Goal: Communication & Community: Share content

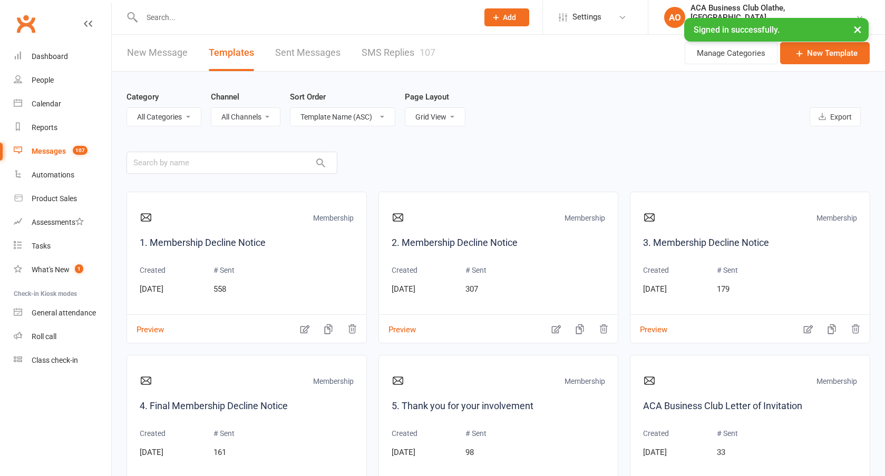
select select "grid"
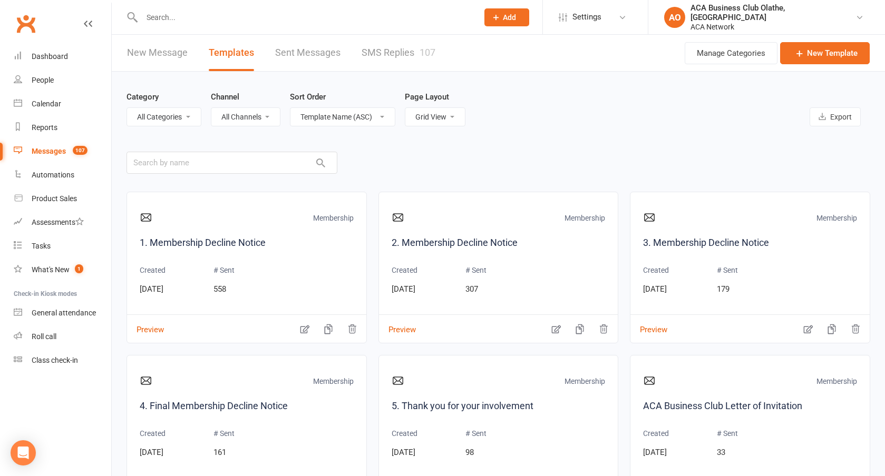
click at [131, 47] on link "New Message" at bounding box center [157, 53] width 61 height 36
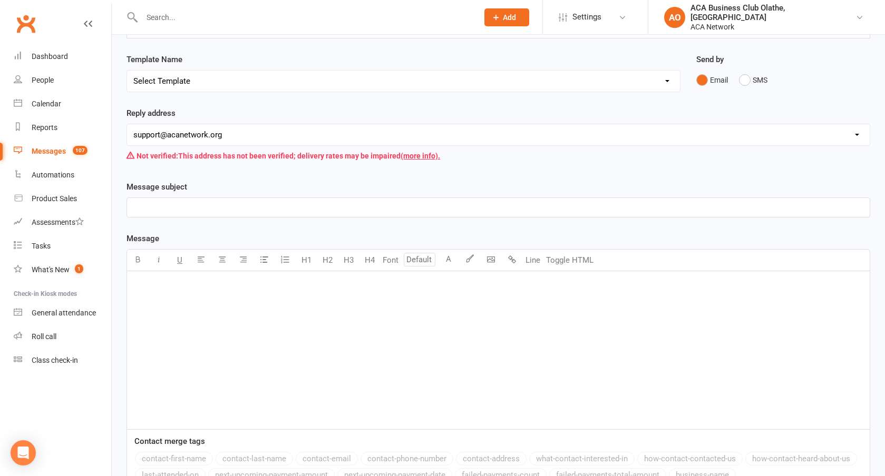
scroll to position [89, 0]
click at [292, 338] on div "﻿" at bounding box center [498, 349] width 742 height 158
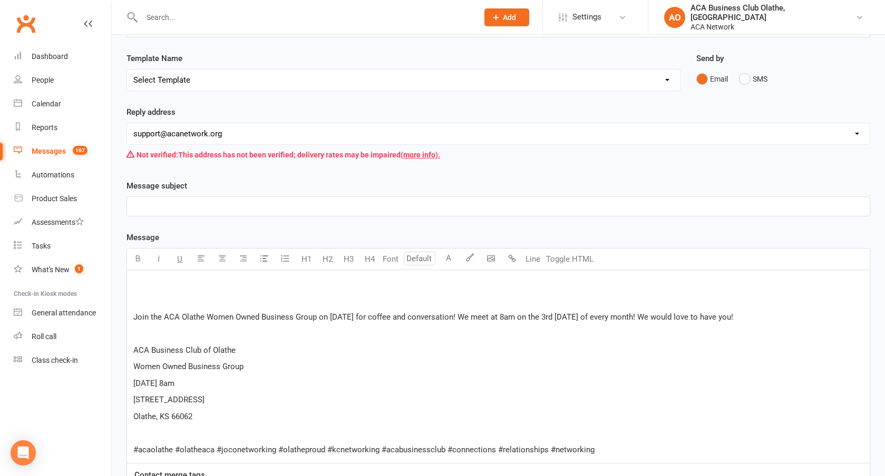
click at [292, 338] on p "﻿" at bounding box center [498, 333] width 730 height 13
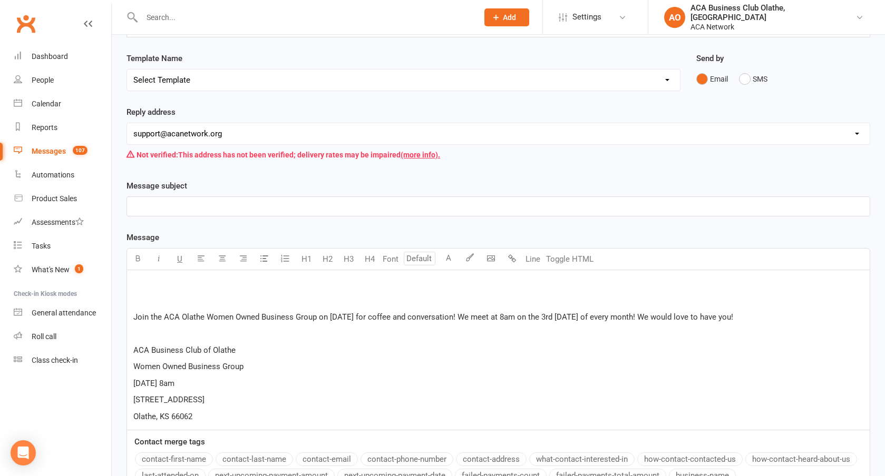
click at [791, 316] on p "Join the ACA Olathe Women Owned Business Group on [DATE] for coffee and convers…" at bounding box center [498, 317] width 730 height 13
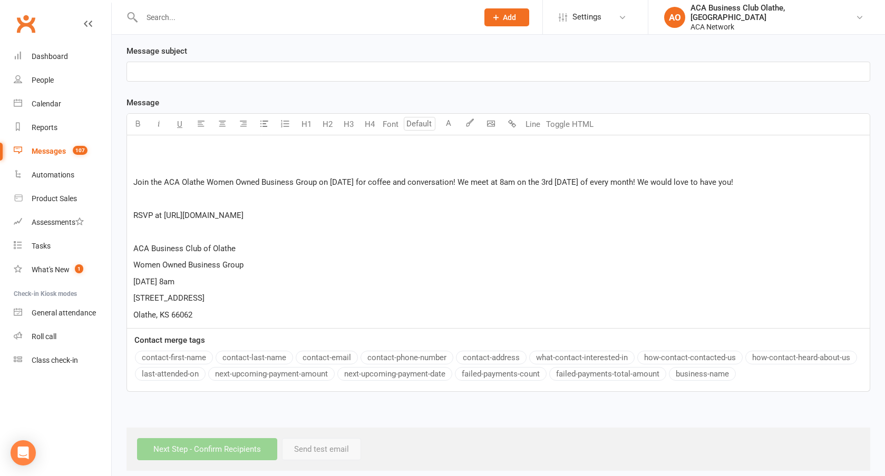
scroll to position [234, 0]
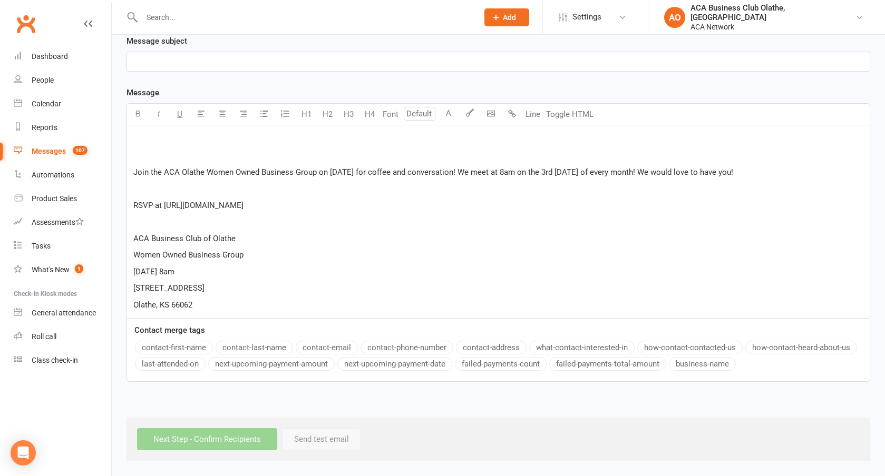
click at [310, 306] on p "Olathe, KS 66062" at bounding box center [498, 305] width 730 height 13
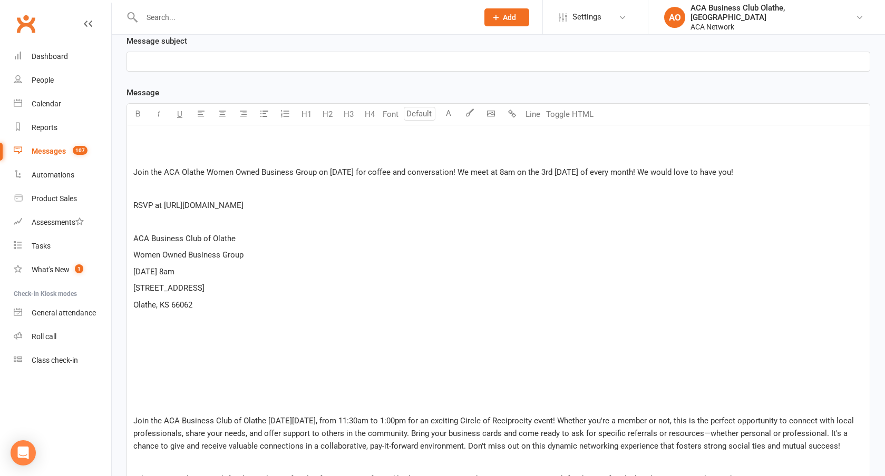
scroll to position [488, 0]
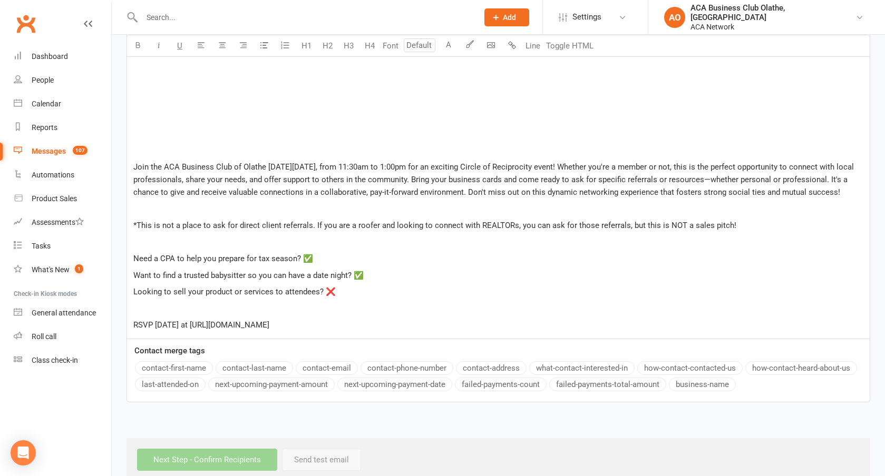
drag, startPoint x: 186, startPoint y: 339, endPoint x: 736, endPoint y: 348, distance: 550.1
click at [736, 339] on div "﻿ ﻿ Join the ACA Olathe Women Owned Business Group on [DATE] for coffee and con…" at bounding box center [498, 104] width 742 height 467
click at [336, 298] on p "Looking to sell your product or services to attendees? ❌" at bounding box center [498, 292] width 730 height 13
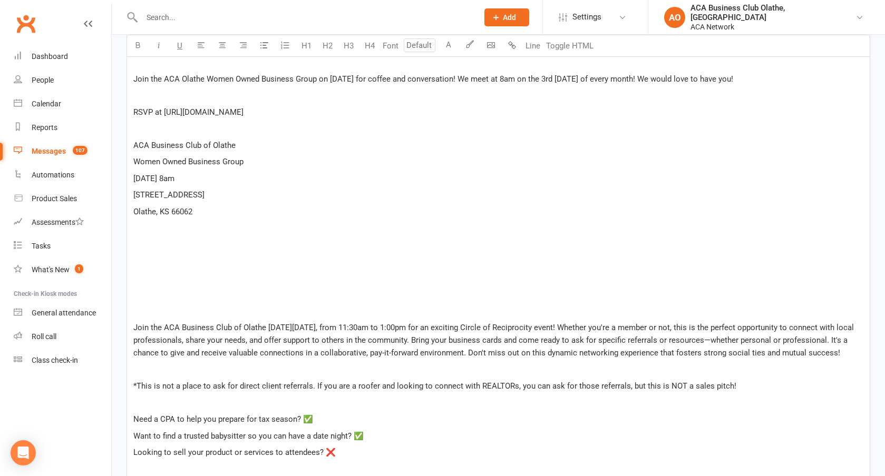
scroll to position [326, 0]
drag, startPoint x: 164, startPoint y: 113, endPoint x: 353, endPoint y: 129, distance: 189.8
click at [353, 129] on div "﻿ ﻿ Join the ACA Olathe Women Owned Business Group on [DATE] for coffee and con…" at bounding box center [498, 267] width 742 height 467
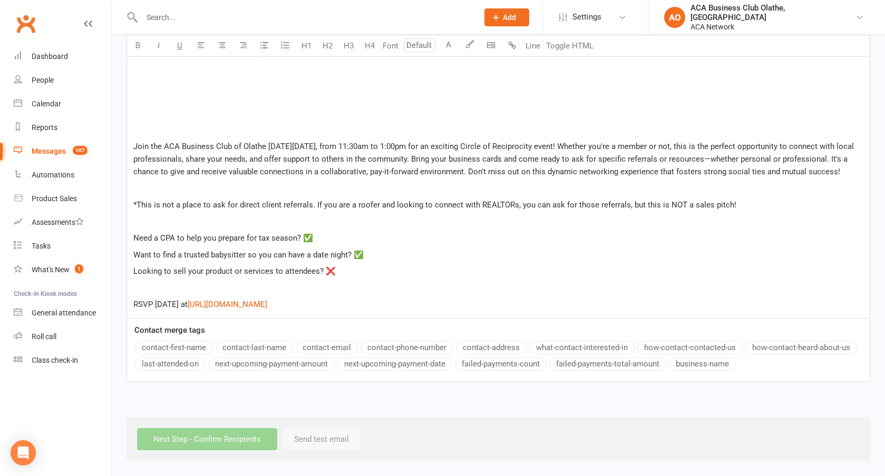
scroll to position [480, 0]
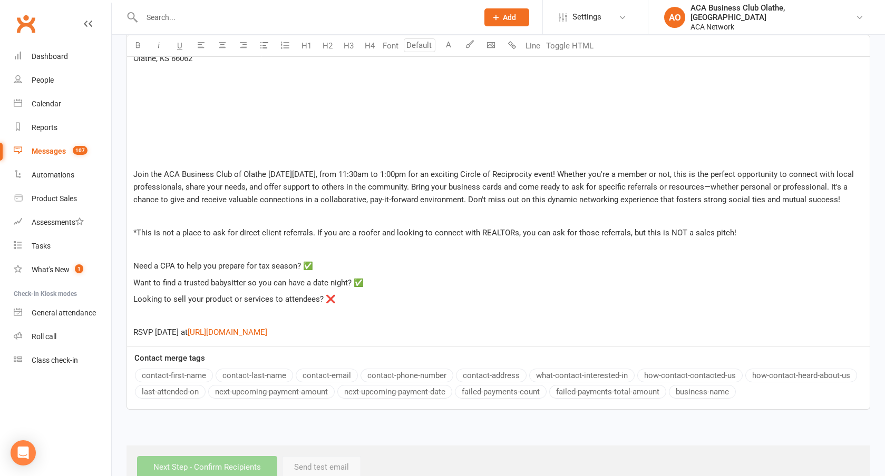
click at [238, 149] on div "﻿ ﻿ Join the ACA Olathe Women Owned Business Group on [DATE] for coffee and con…" at bounding box center [498, 112] width 742 height 467
click at [493, 38] on button "button" at bounding box center [490, 45] width 21 height 21
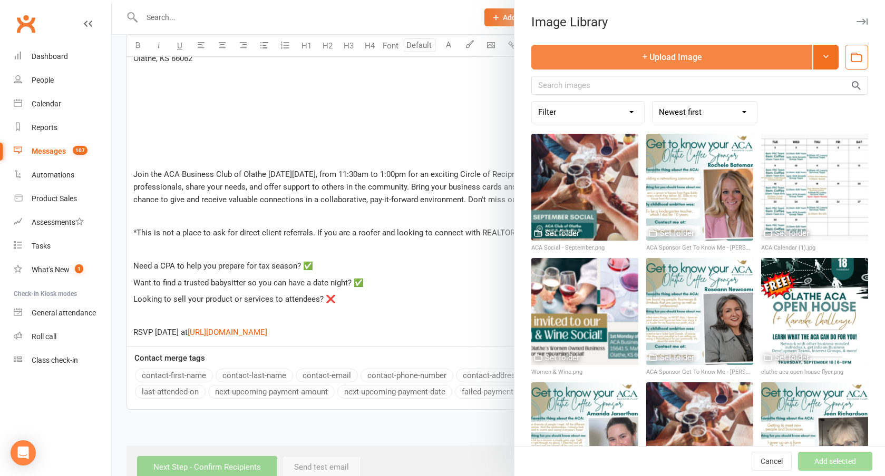
click at [598, 60] on button "Upload Image" at bounding box center [671, 57] width 281 height 25
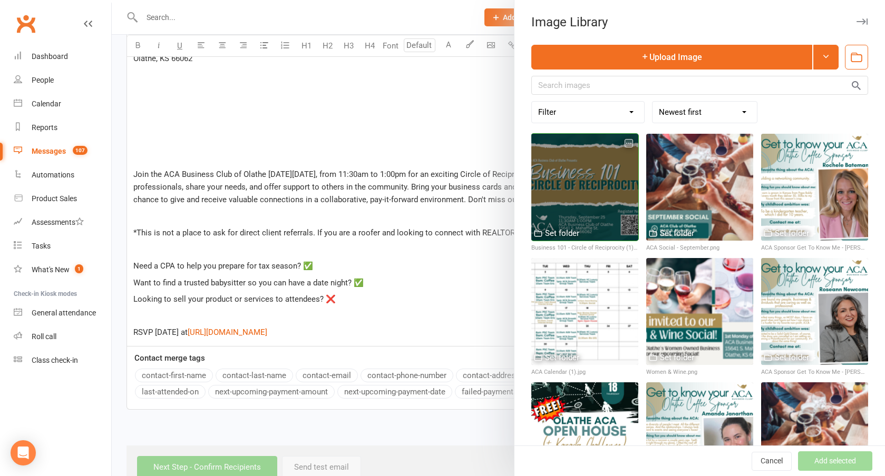
click at [631, 205] on div at bounding box center [584, 187] width 107 height 107
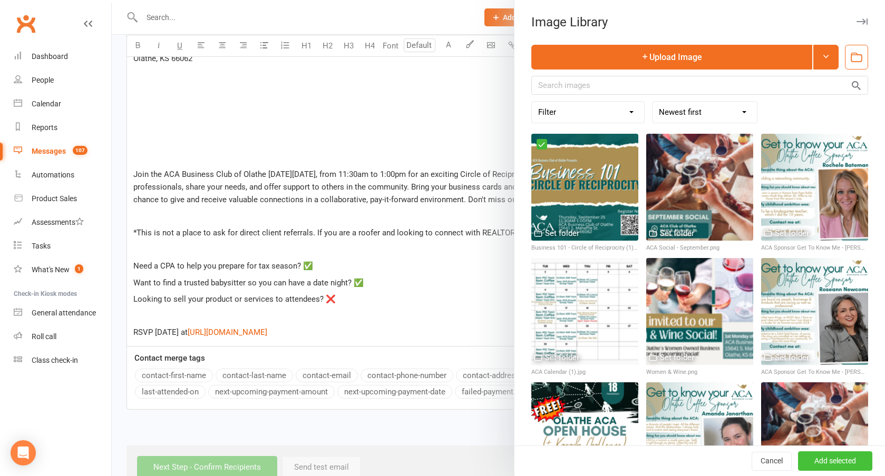
click at [836, 460] on button "Add selected" at bounding box center [835, 461] width 74 height 19
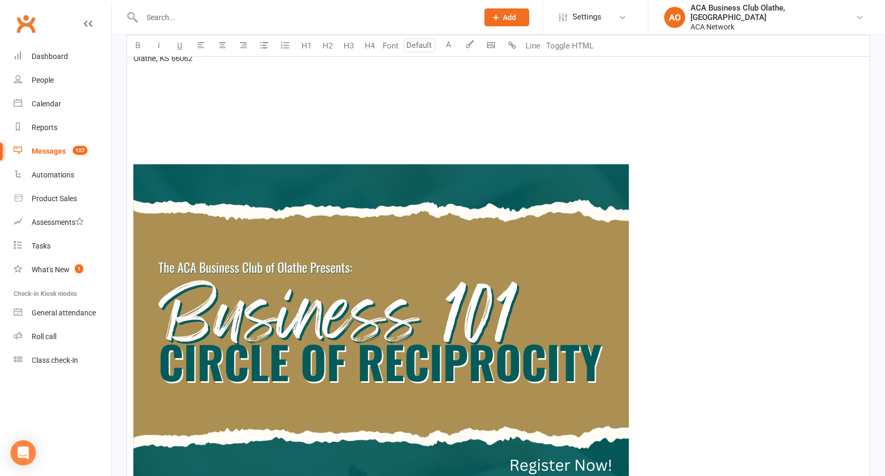
click at [330, 269] on img at bounding box center [380, 371] width 495 height 415
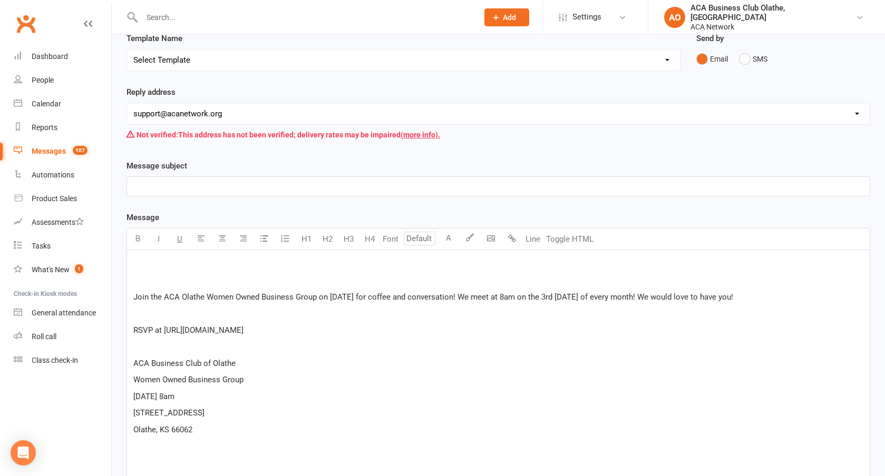
scroll to position [101, 0]
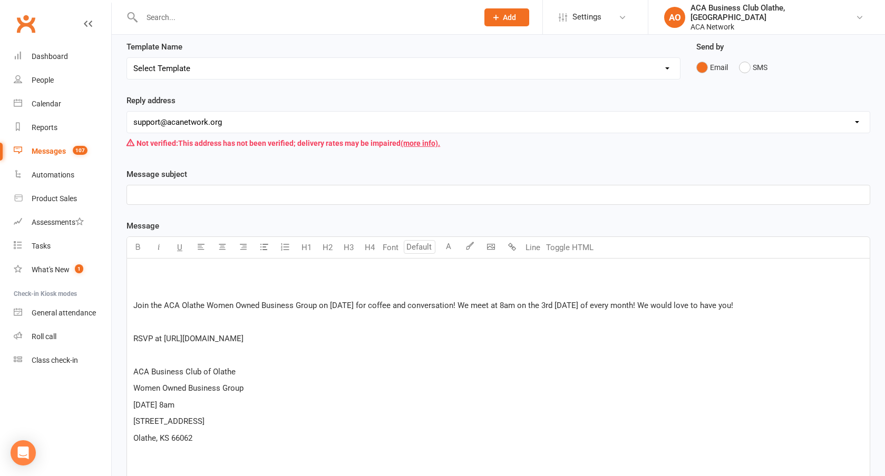
click at [284, 268] on p "﻿" at bounding box center [498, 272] width 730 height 13
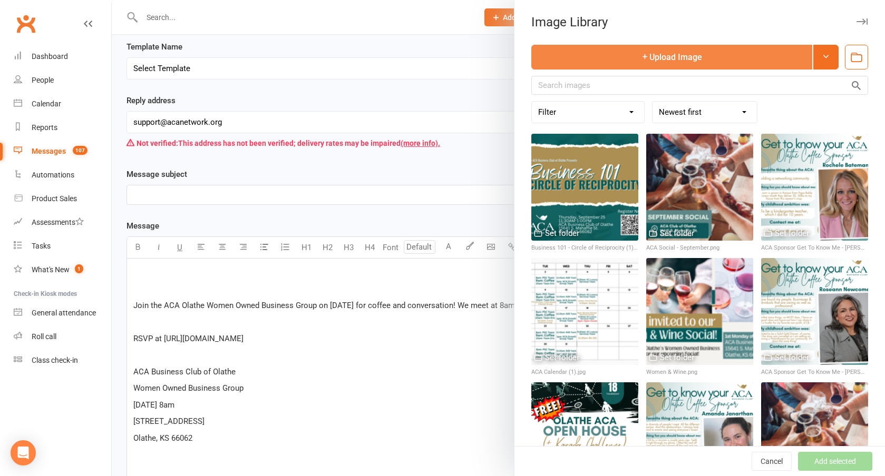
click at [704, 58] on button "Upload Image" at bounding box center [671, 57] width 281 height 25
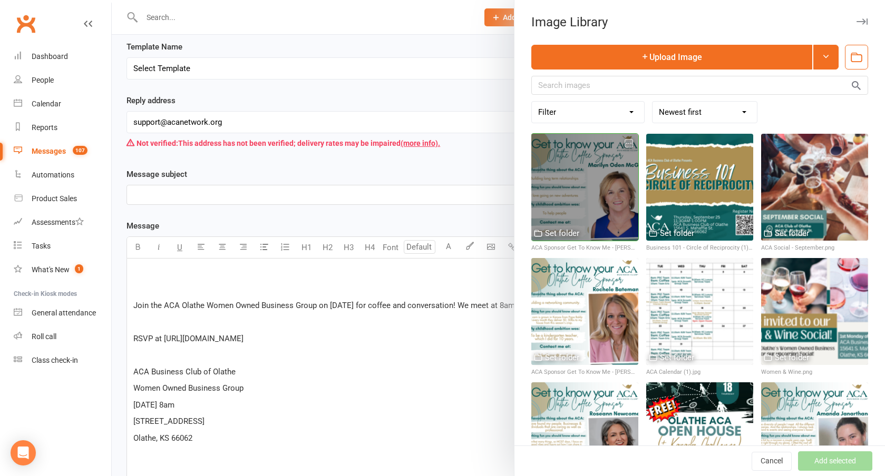
click at [604, 228] on div at bounding box center [584, 187] width 107 height 107
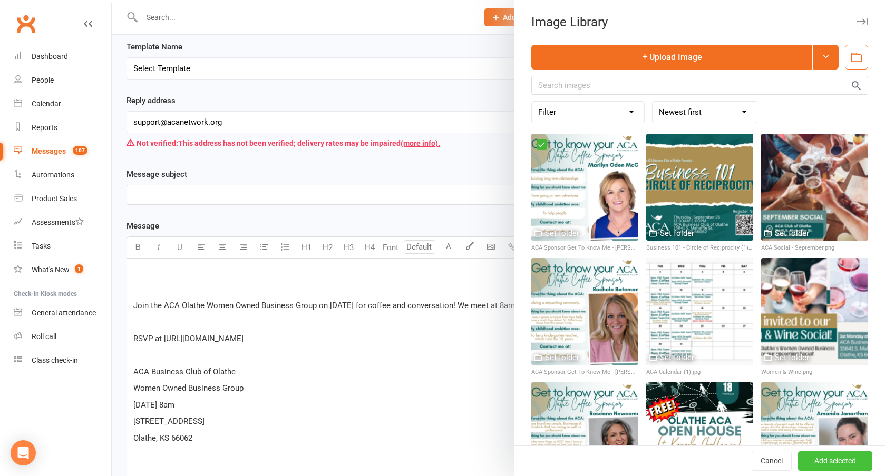
click at [844, 465] on button "Add selected" at bounding box center [835, 461] width 74 height 19
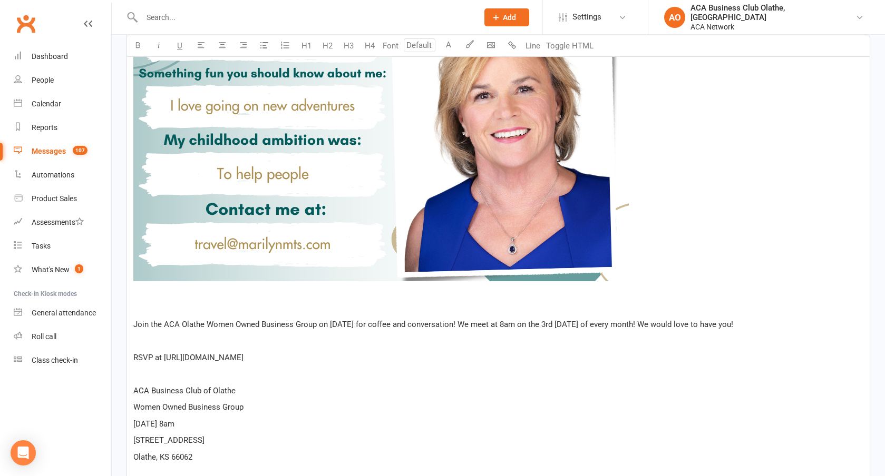
scroll to position [548, 0]
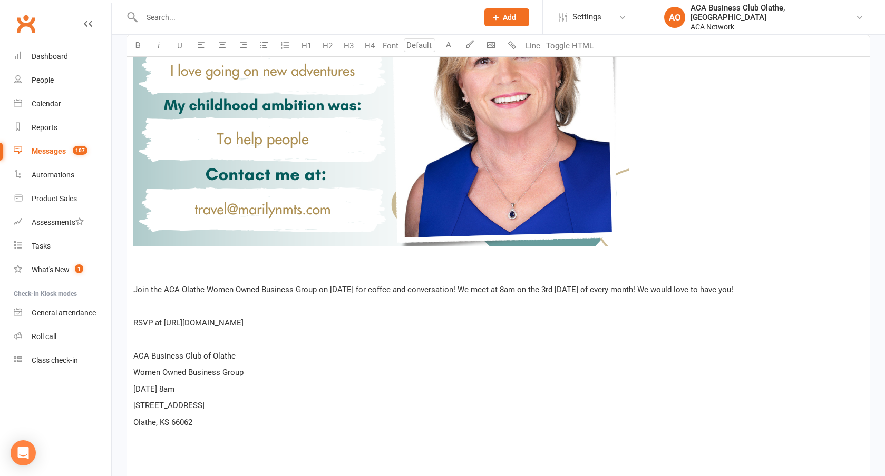
click at [239, 253] on p "﻿ ﻿ ﻿" at bounding box center [498, 41] width 730 height 444
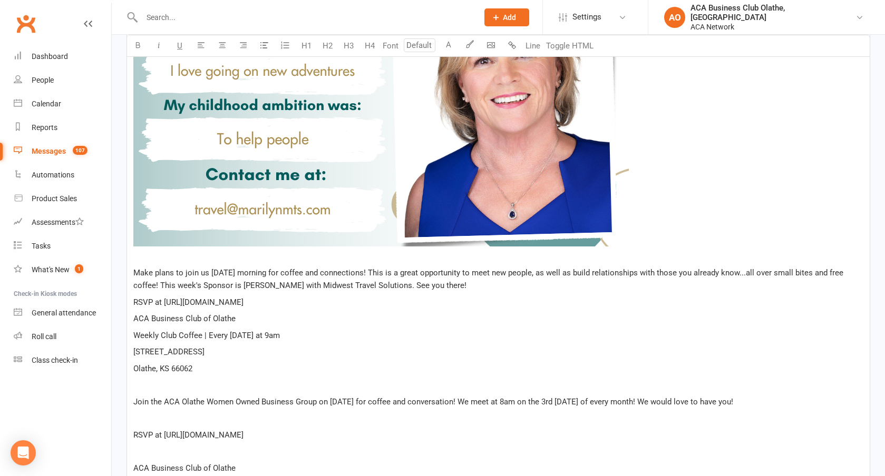
click at [134, 302] on span "RSVP at [URL][DOMAIN_NAME]" at bounding box center [188, 302] width 110 height 9
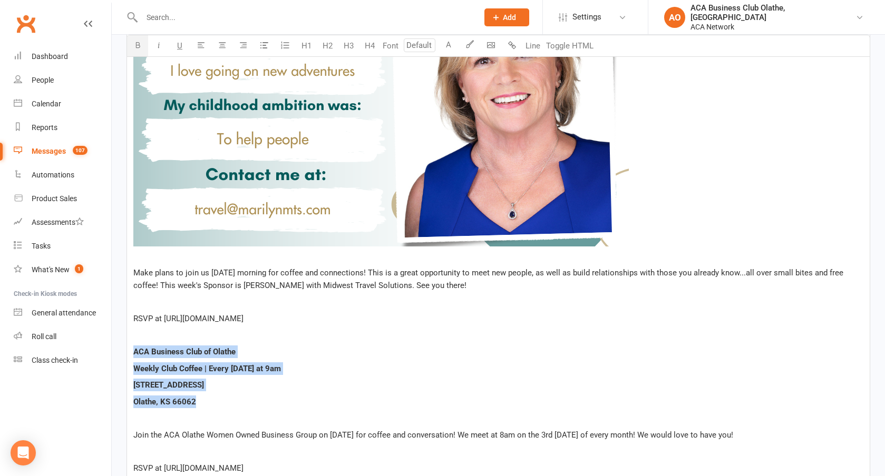
click at [134, 320] on span "RSVP at [URL][DOMAIN_NAME]" at bounding box center [188, 318] width 110 height 9
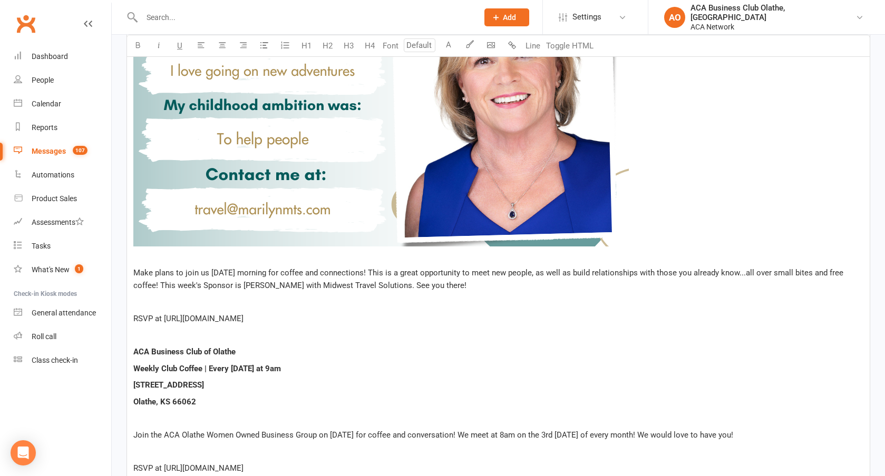
drag, startPoint x: 164, startPoint y: 319, endPoint x: 365, endPoint y: 315, distance: 200.2
click at [365, 315] on p "RSVP at [URL][DOMAIN_NAME]" at bounding box center [498, 318] width 730 height 13
copy span "[URL][DOMAIN_NAME]"
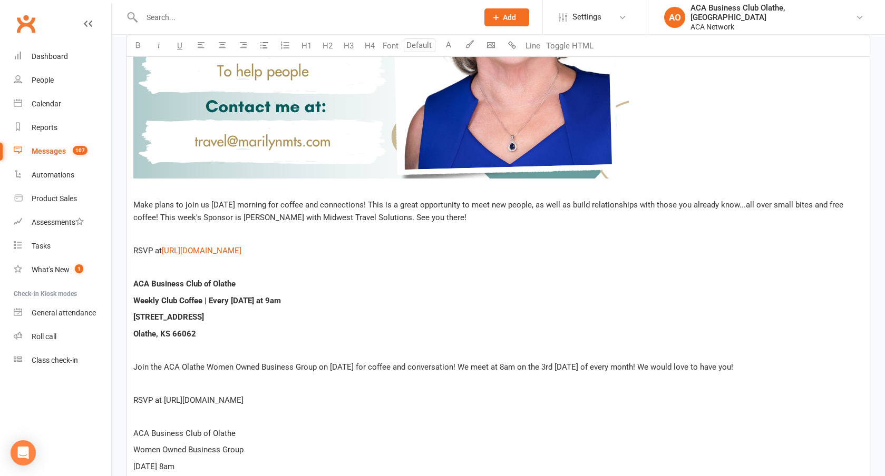
scroll to position [618, 0]
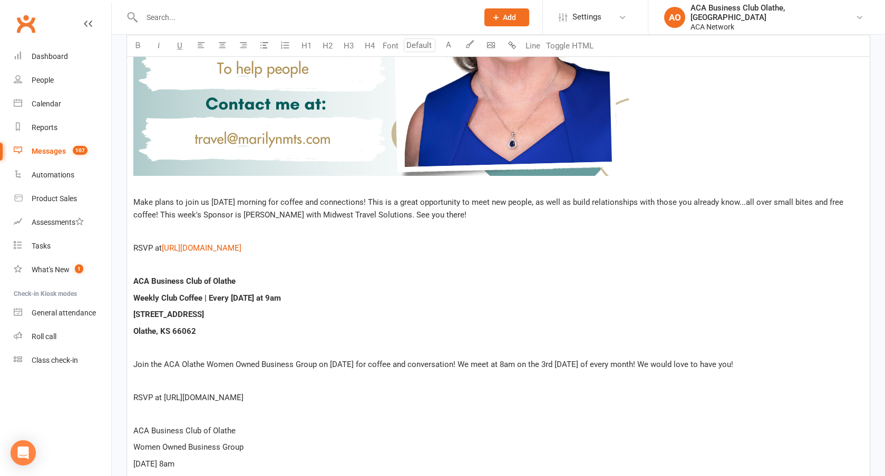
click at [224, 333] on p "Olathe, KS 66062" at bounding box center [498, 331] width 730 height 13
click at [529, 47] on button "Line" at bounding box center [532, 45] width 21 height 21
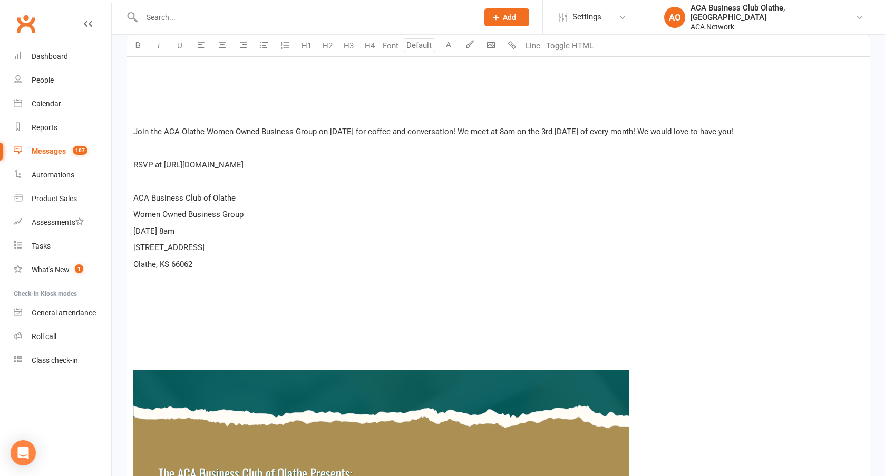
scroll to position [915, 0]
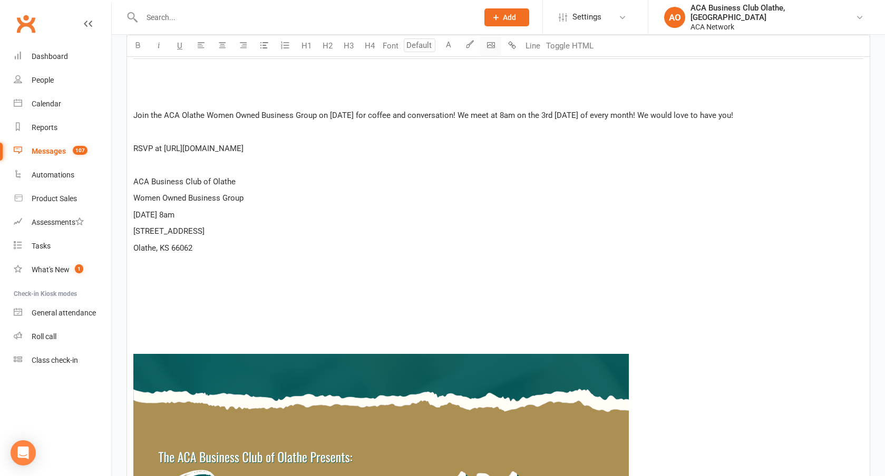
click at [488, 48] on body "Prospect Member Non-attending contact Class / event Appointment Bulk message Ad…" at bounding box center [442, 99] width 885 height 2022
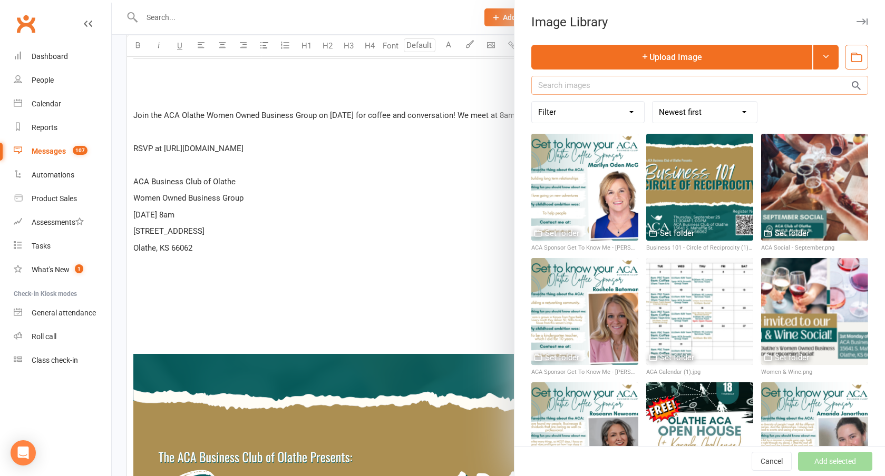
click at [627, 87] on input "text" at bounding box center [699, 85] width 337 height 19
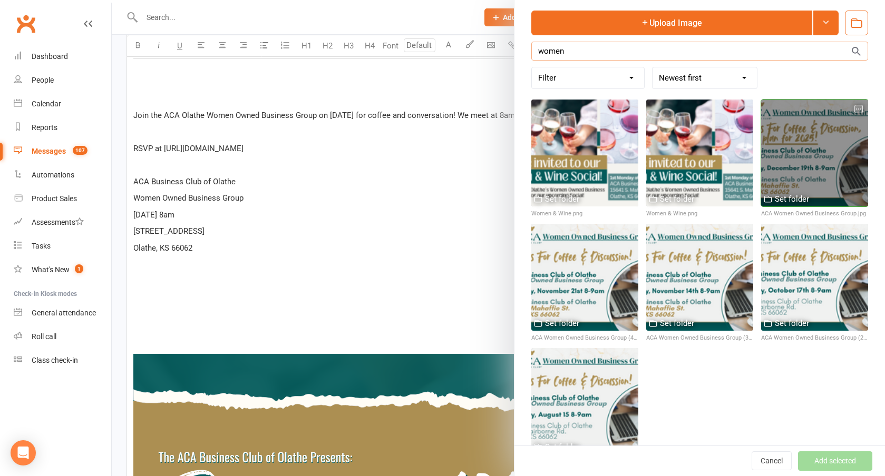
scroll to position [0, 0]
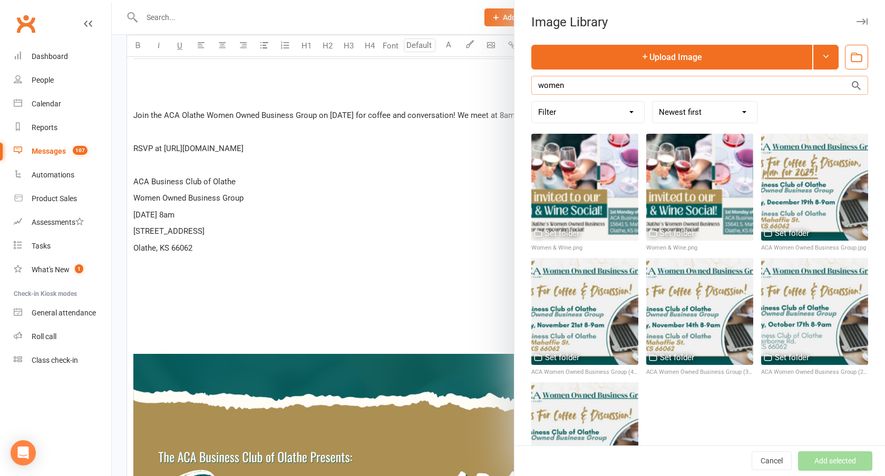
click at [554, 86] on input "women" at bounding box center [699, 85] width 337 height 19
type input "3"
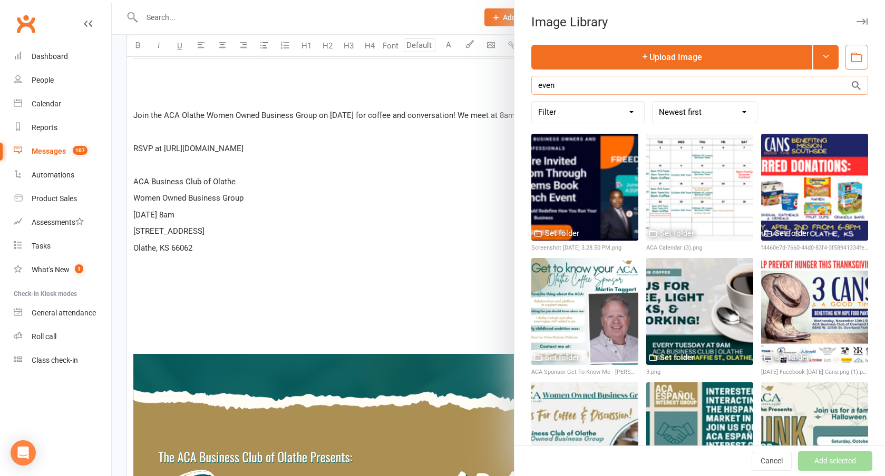
type input "event"
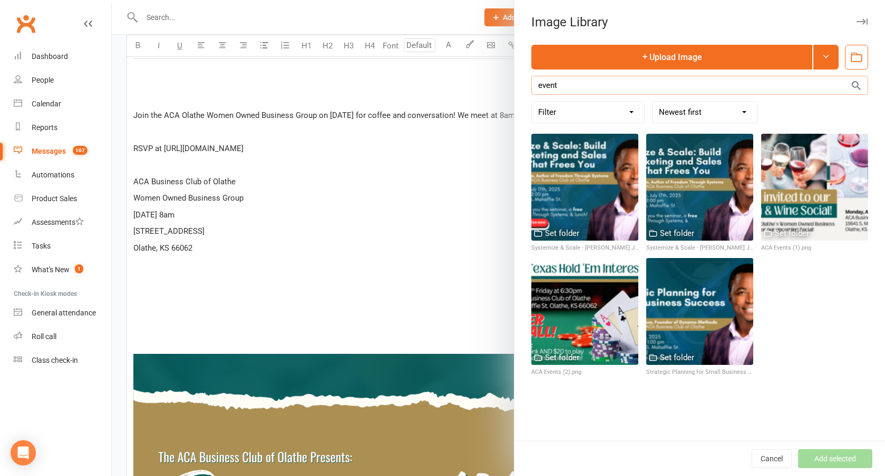
click at [583, 86] on input "event" at bounding box center [699, 85] width 337 height 19
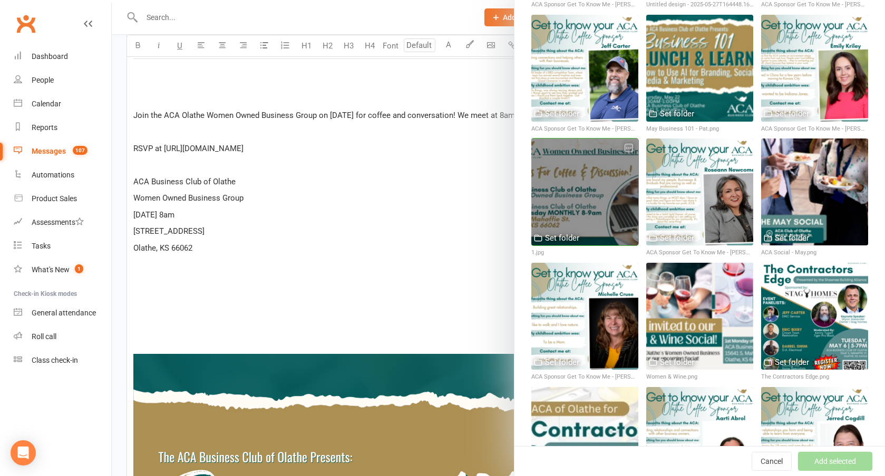
scroll to position [1363, 0]
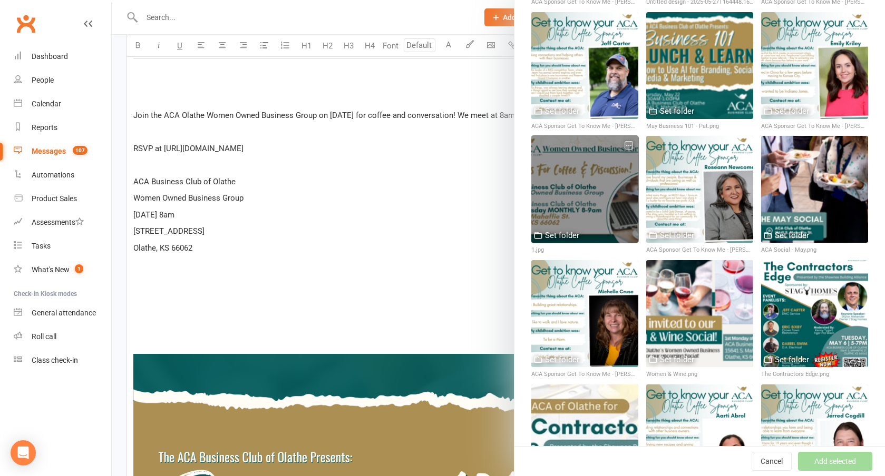
click at [595, 186] on div at bounding box center [584, 189] width 107 height 107
click at [629, 146] on icon "button" at bounding box center [628, 145] width 7 height 7
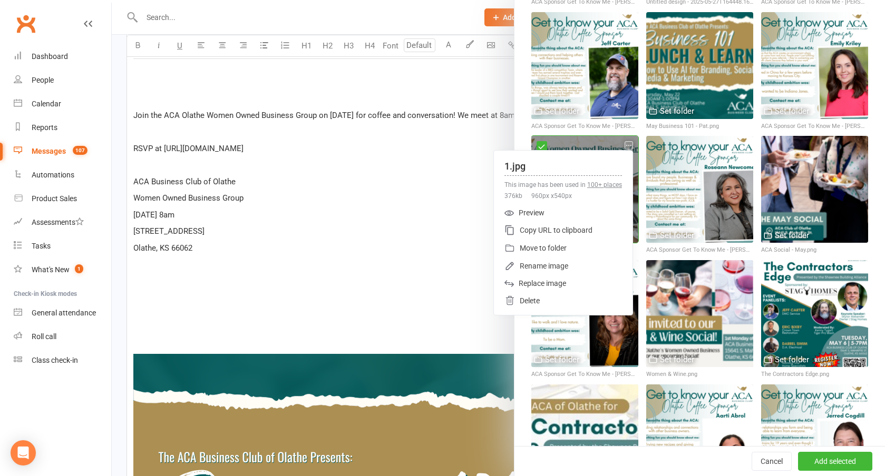
click at [629, 146] on icon "button" at bounding box center [628, 145] width 7 height 7
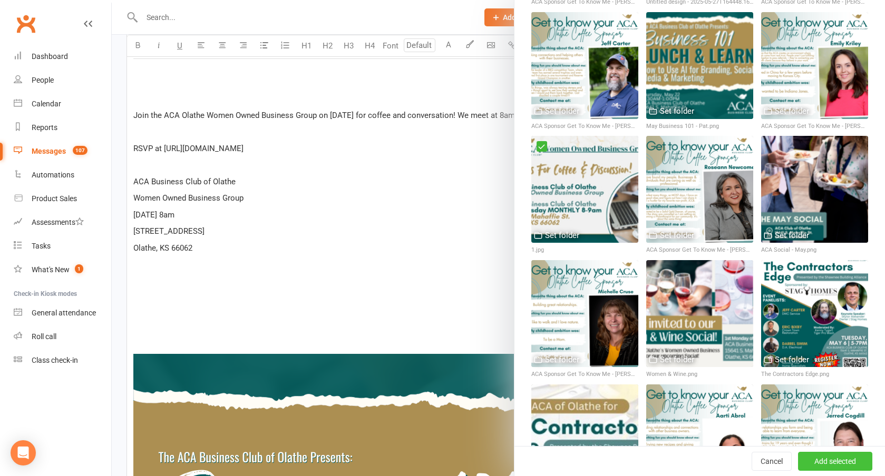
click at [826, 463] on button "Add selected" at bounding box center [835, 461] width 74 height 19
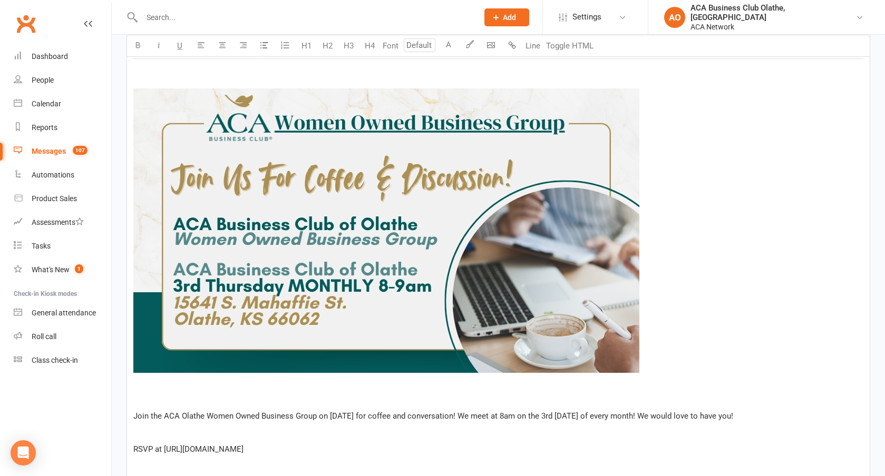
click at [250, 147] on img at bounding box center [386, 231] width 506 height 284
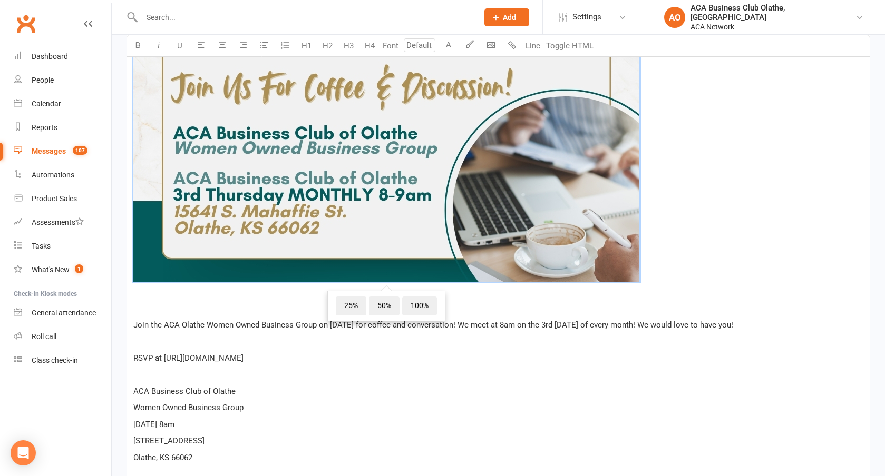
scroll to position [1008, 0]
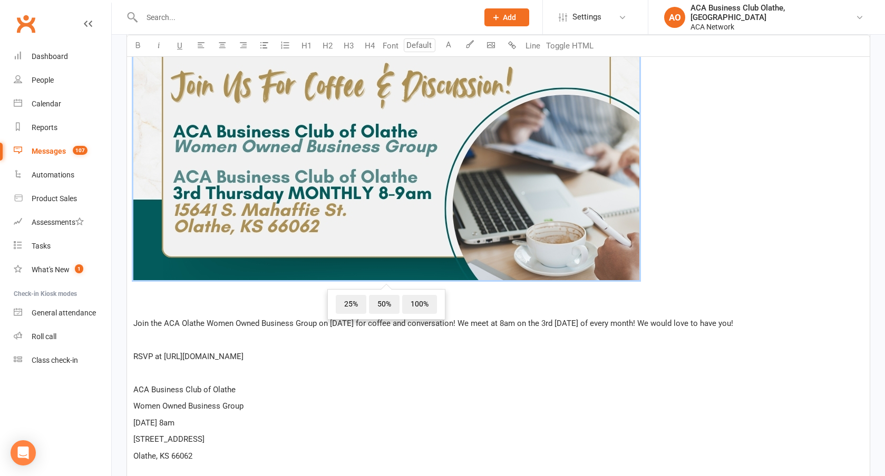
click at [182, 301] on p "﻿" at bounding box center [498, 306] width 730 height 13
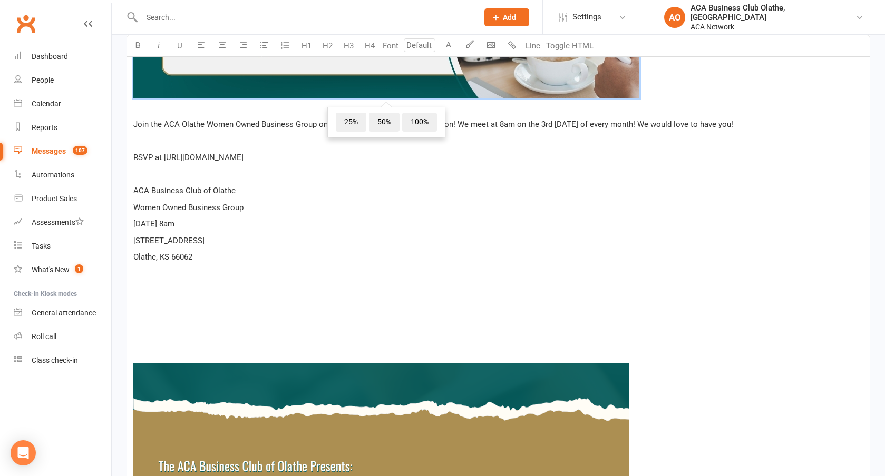
scroll to position [1191, 0]
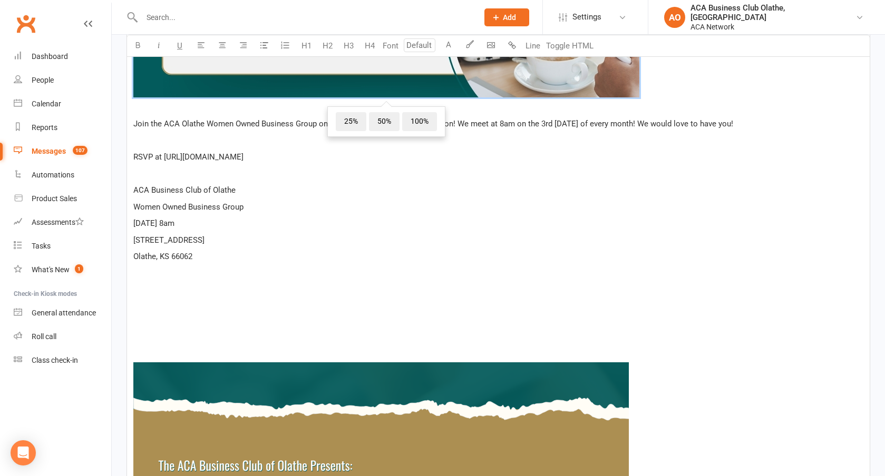
click at [223, 156] on span "RSVP at [URL][DOMAIN_NAME]" at bounding box center [188, 156] width 110 height 9
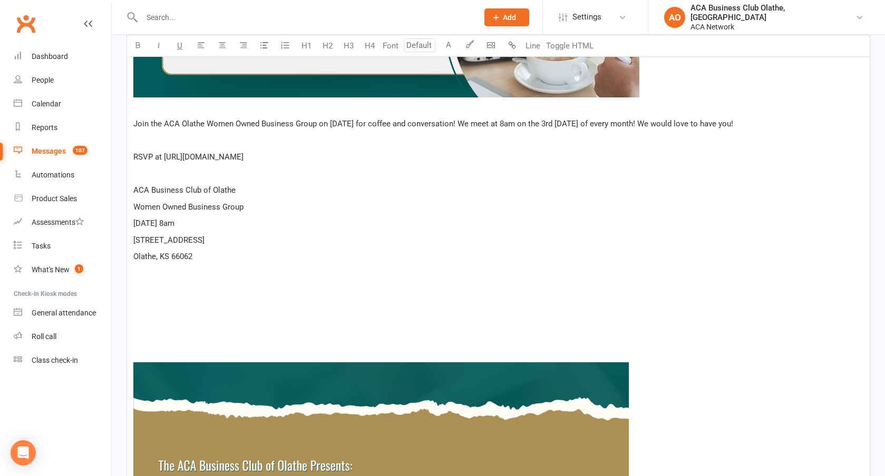
click at [322, 124] on span "Join the ACA Olathe Women Owned Business Group on [DATE] for coffee and convers…" at bounding box center [433, 123] width 600 height 9
click at [422, 122] on span "Join the ACA Olathe Women Owned Business Group [DATE][DATE] for coffee and conv…" at bounding box center [439, 123] width 612 height 9
drag, startPoint x: 164, startPoint y: 158, endPoint x: 360, endPoint y: 155, distance: 196.0
click at [243, 155] on span "RSVP at [URL][DOMAIN_NAME]" at bounding box center [188, 156] width 110 height 9
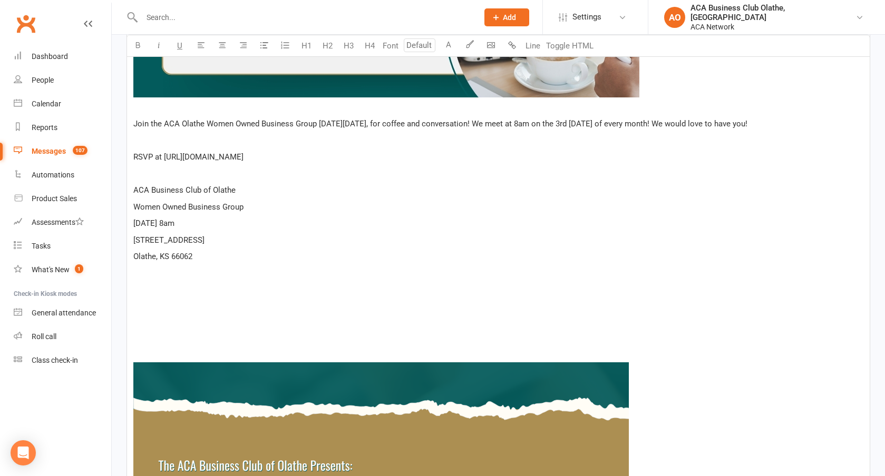
copy span "[URL][DOMAIN_NAME]"
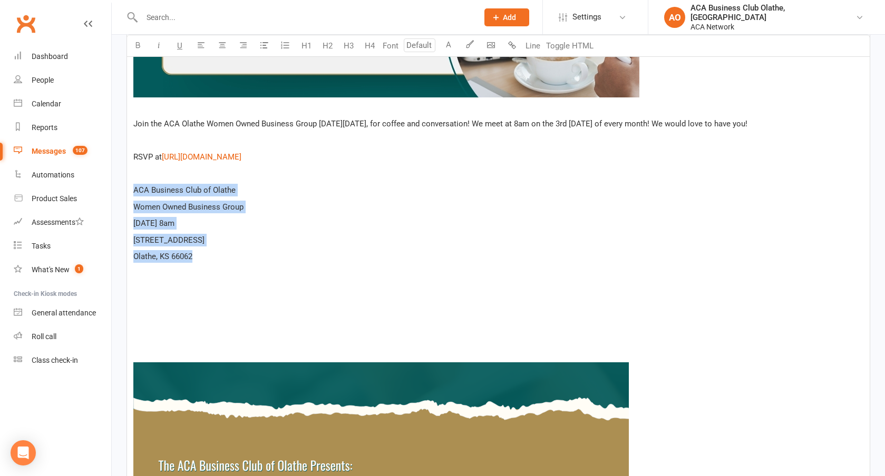
drag, startPoint x: 197, startPoint y: 258, endPoint x: 129, endPoint y: 181, distance: 103.0
click at [129, 181] on div "﻿ ﻿ ﻿ Make plans to join us [DATE] morning for coffee and connections! This is …" at bounding box center [498, 72] width 742 height 1807
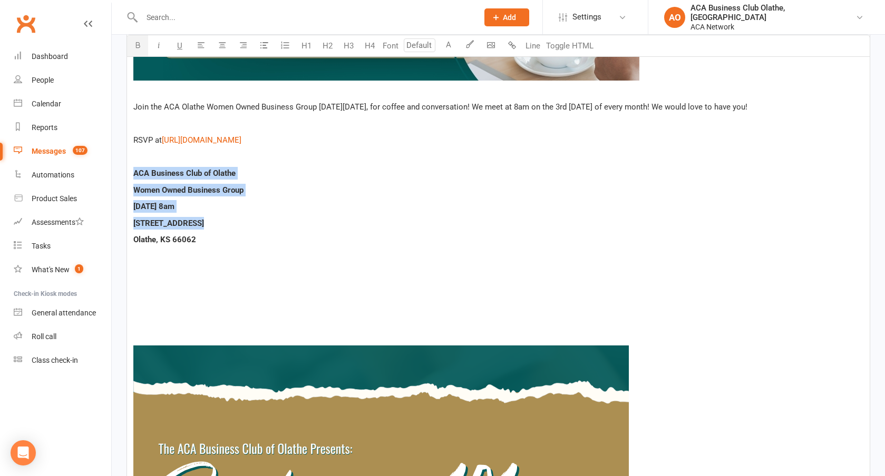
scroll to position [1190, 0]
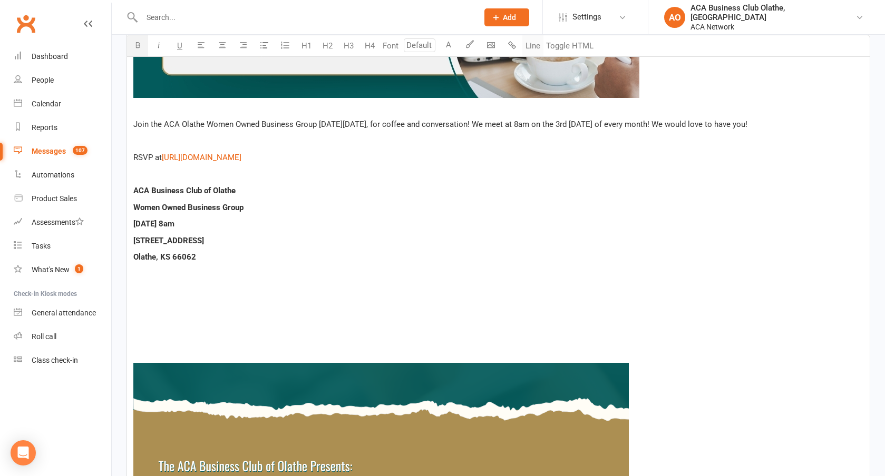
click at [529, 42] on button "Line" at bounding box center [532, 45] width 21 height 21
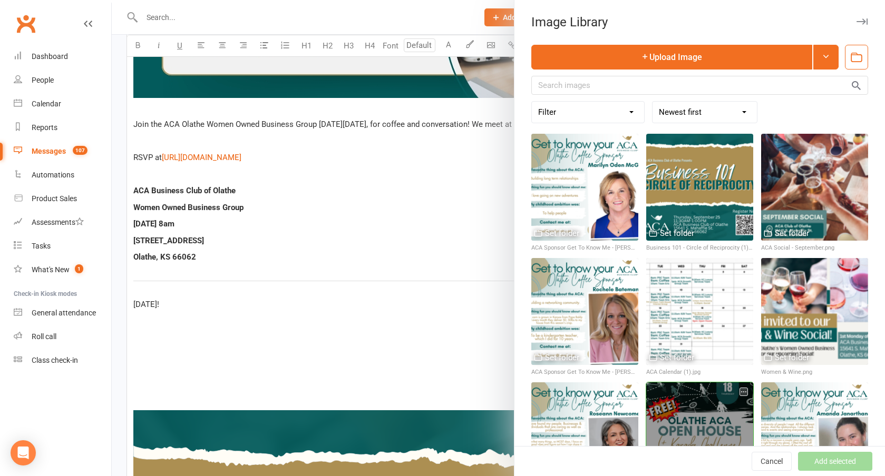
click at [691, 421] on div at bounding box center [699, 435] width 107 height 107
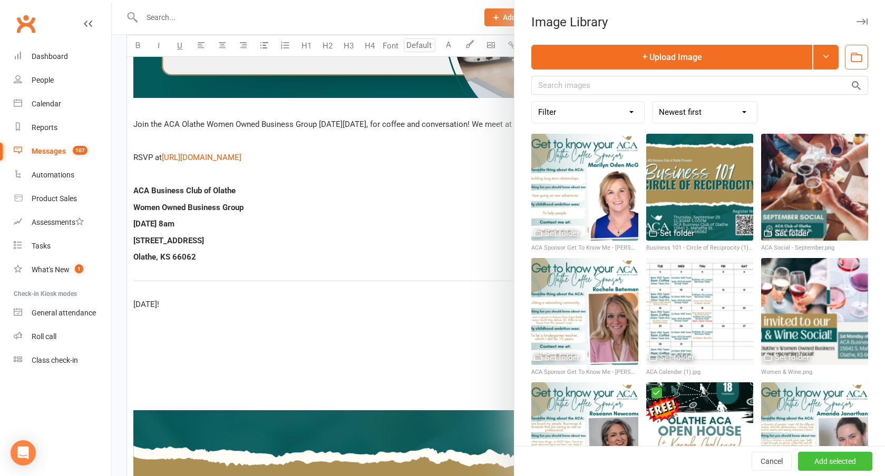
click at [807, 461] on button "Add selected" at bounding box center [835, 461] width 74 height 19
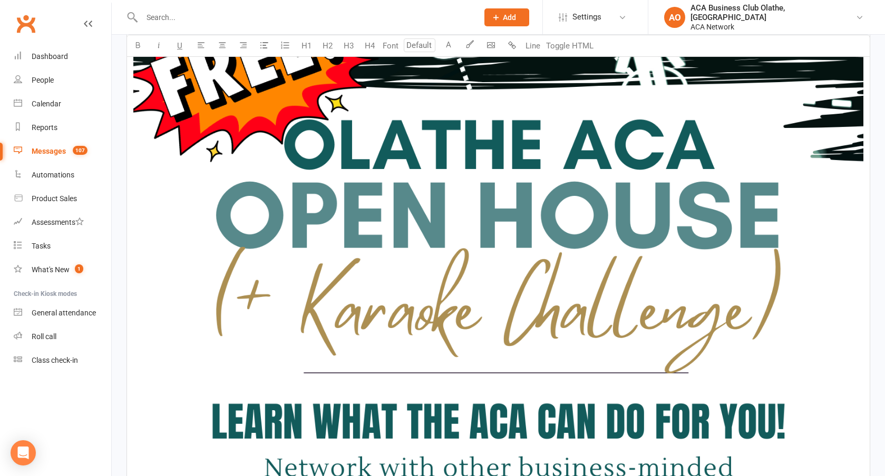
scroll to position [1758, 0]
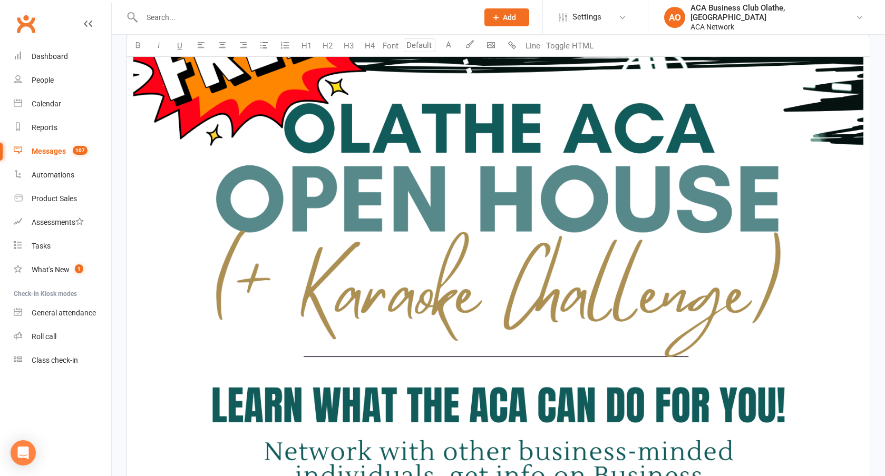
click at [252, 322] on img at bounding box center [498, 232] width 730 height 945
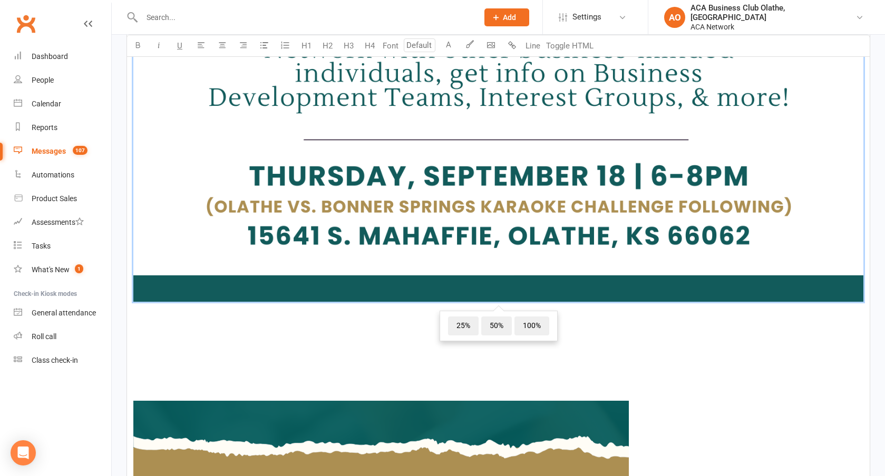
scroll to position [2161, 0]
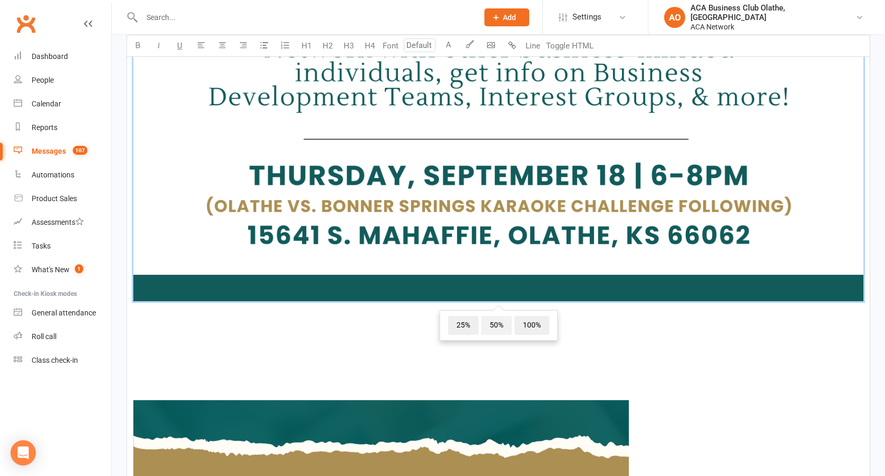
click at [492, 326] on span "50%" at bounding box center [496, 325] width 31 height 19
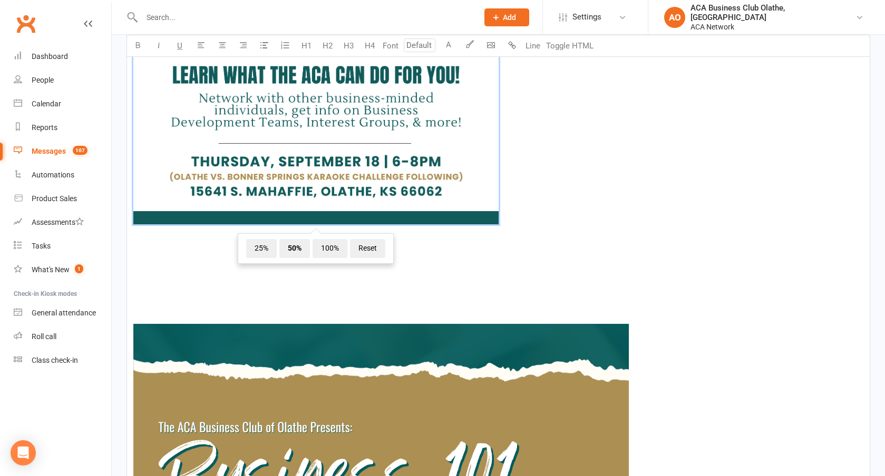
scroll to position [1721, 0]
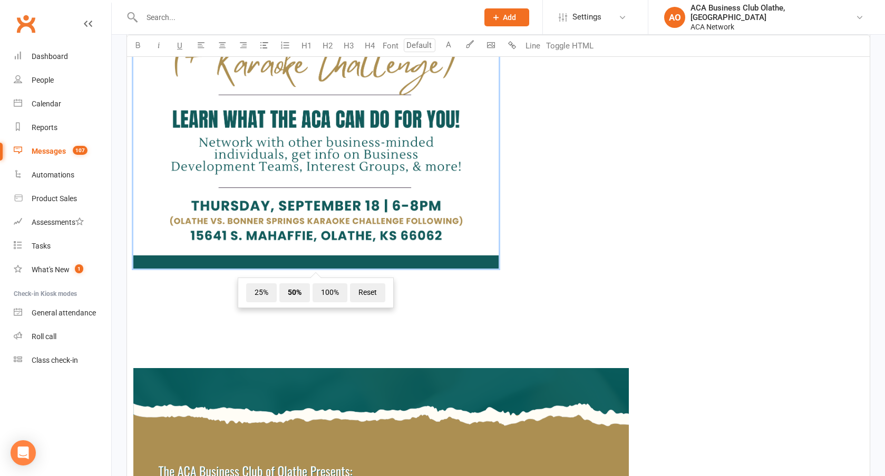
click at [204, 284] on p "﻿ ﻿ 25% 50% 100% Reset ﻿" at bounding box center [498, 34] width 730 height 501
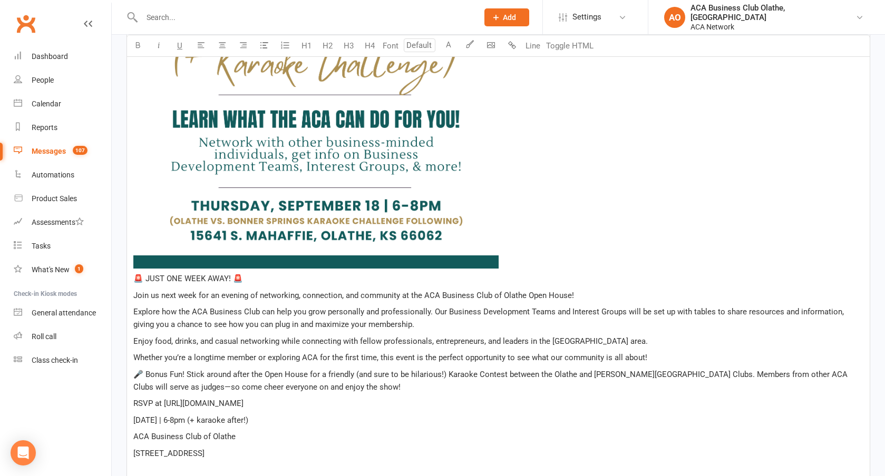
click at [154, 279] on span "🚨 JUST ONE WEEK AWAY! 🚨" at bounding box center [188, 278] width 110 height 9
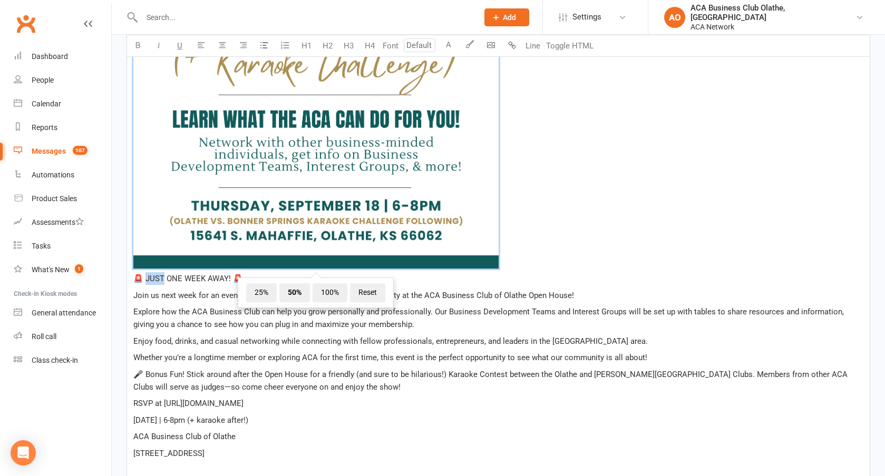
click at [151, 278] on span "🚨 JUST ONE WEEK AWAY! 🚨" at bounding box center [188, 278] width 110 height 9
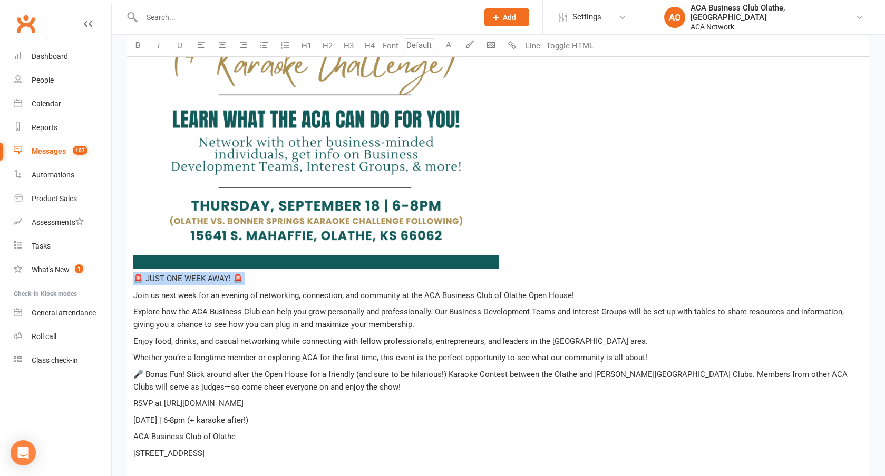
drag, startPoint x: 135, startPoint y: 298, endPoint x: 133, endPoint y: 281, distance: 16.5
click at [582, 299] on p "Join us next week for an evening of networking, connection, and community at th…" at bounding box center [498, 295] width 730 height 13
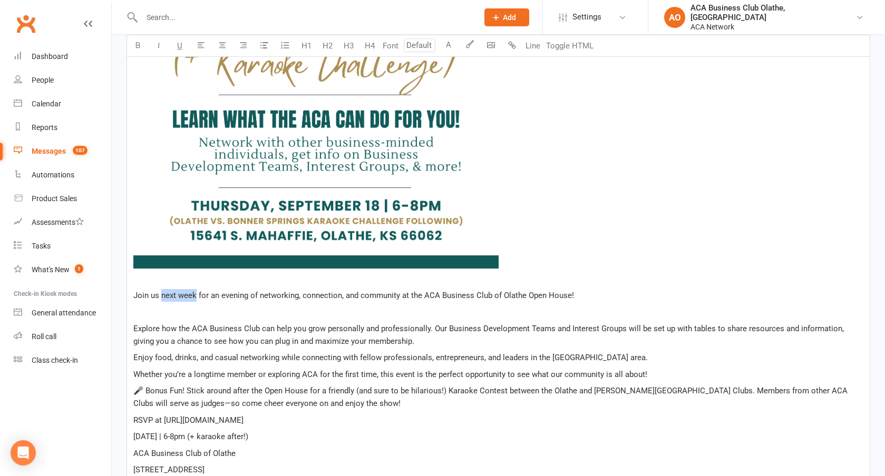
drag, startPoint x: 162, startPoint y: 294, endPoint x: 195, endPoint y: 293, distance: 33.7
click at [195, 293] on span "Join us next week for an evening of networking, connection, and community at th…" at bounding box center [353, 295] width 440 height 9
drag, startPoint x: 161, startPoint y: 294, endPoint x: 219, endPoint y: 292, distance: 58.0
click at [219, 292] on span "Join us [DATE] for an evening of networking, connection, and community at the A…" at bounding box center [347, 295] width 429 height 9
click at [255, 337] on span "Explore how the ACA Business Club can help you grow personally and professional…" at bounding box center [489, 335] width 712 height 22
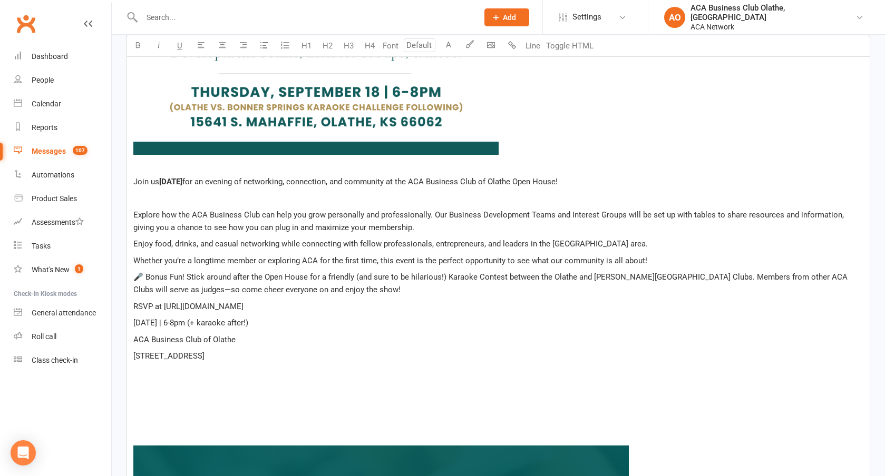
scroll to position [1839, 0]
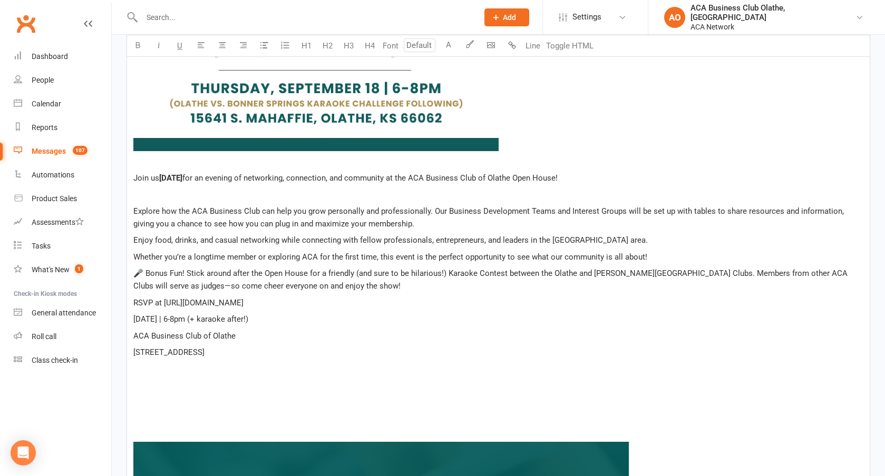
click at [407, 224] on p "Explore how the ACA Business Club can help you grow personally and professional…" at bounding box center [498, 217] width 730 height 25
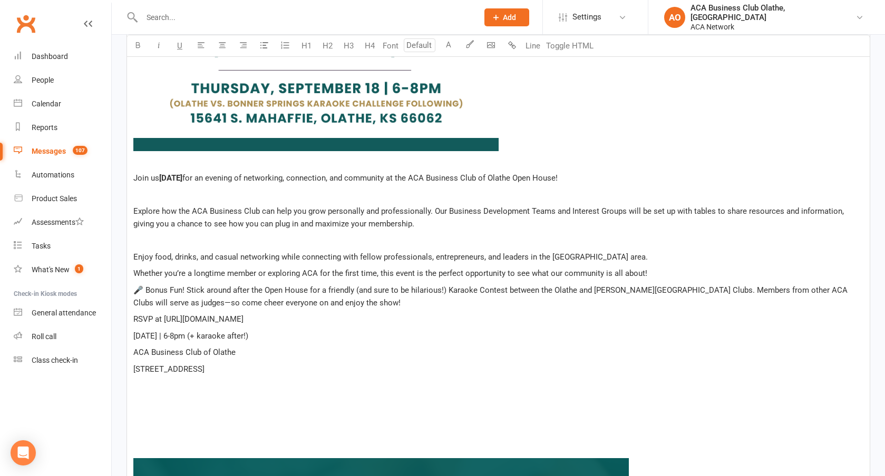
click at [625, 254] on p "Enjoy food, drinks, and casual networking while connecting with fellow professi…" at bounding box center [498, 257] width 730 height 13
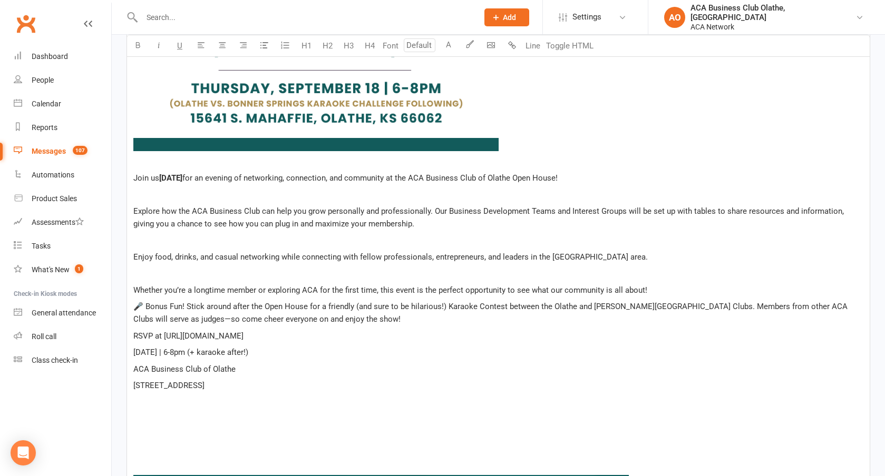
click at [669, 290] on p "Whether you’re a longtime member or exploring ACA for the first time, this even…" at bounding box center [498, 290] width 730 height 13
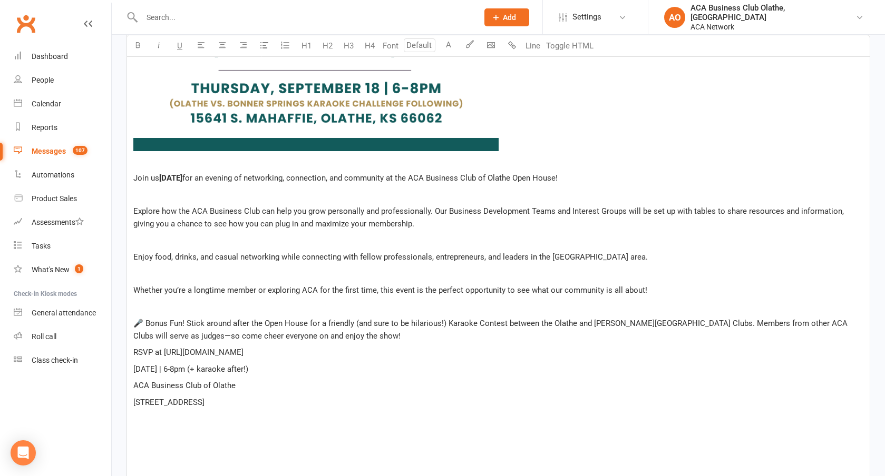
click at [304, 337] on p "🎤 Bonus Fun! Stick around after the Open House for a friendly (and sure to be h…" at bounding box center [498, 329] width 730 height 25
click at [357, 367] on p "RSVP at [URL][DOMAIN_NAME]" at bounding box center [498, 369] width 730 height 13
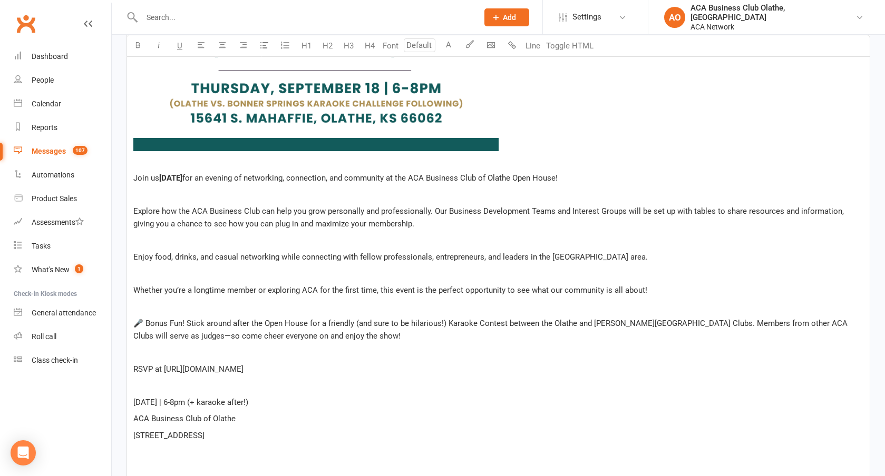
drag, startPoint x: 271, startPoint y: 433, endPoint x: 137, endPoint y: 394, distance: 139.4
drag, startPoint x: 279, startPoint y: 438, endPoint x: 130, endPoint y: 180, distance: 298.1
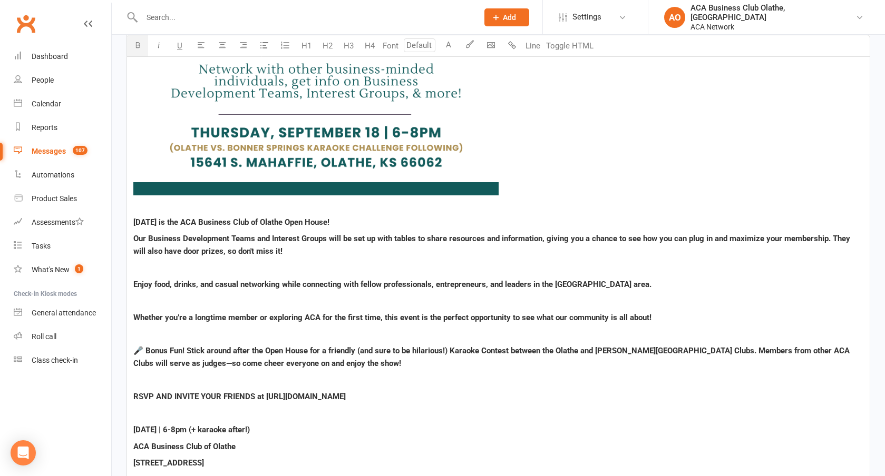
scroll to position [1793, 0]
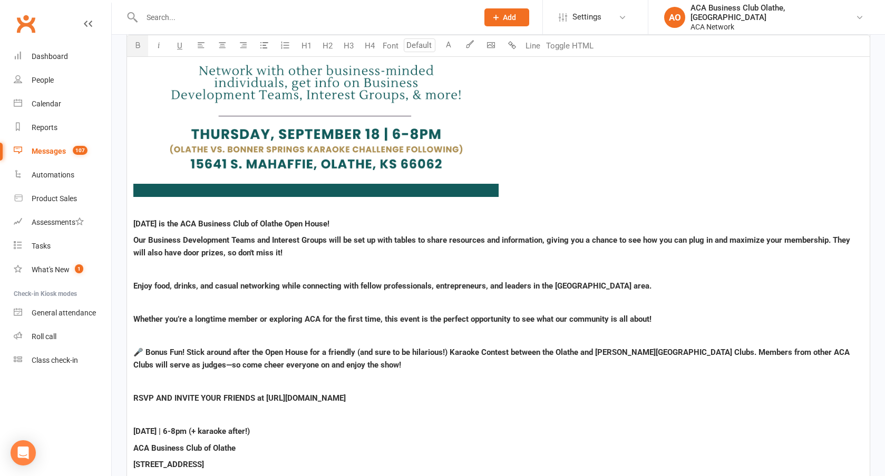
click at [231, 226] on span "[DATE] is the ACA Business Club of Olathe Open House!" at bounding box center [231, 223] width 196 height 9
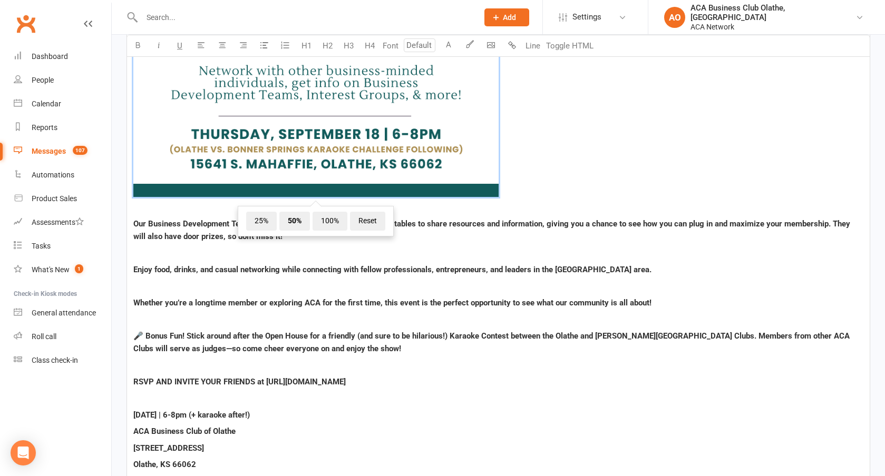
scroll to position [1286, 0]
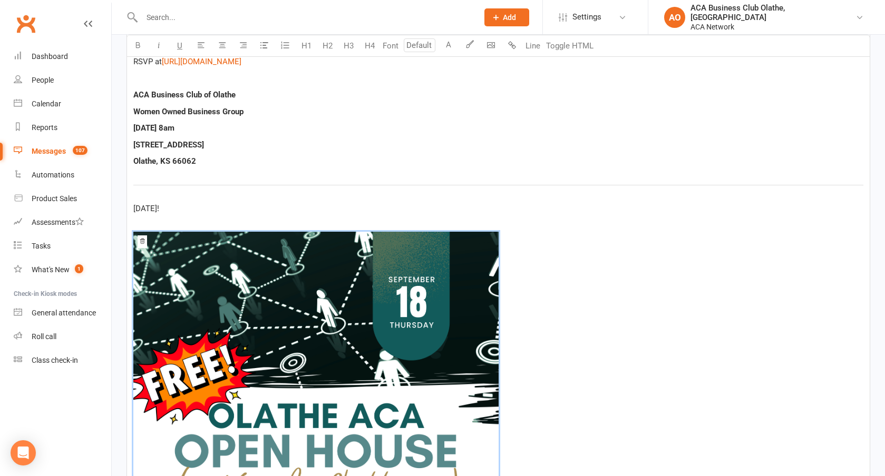
click at [165, 200] on div "﻿ ﻿ ﻿ Make plans to join us [DATE] morning for coffee and connections! This is …" at bounding box center [498, 373] width 742 height 2600
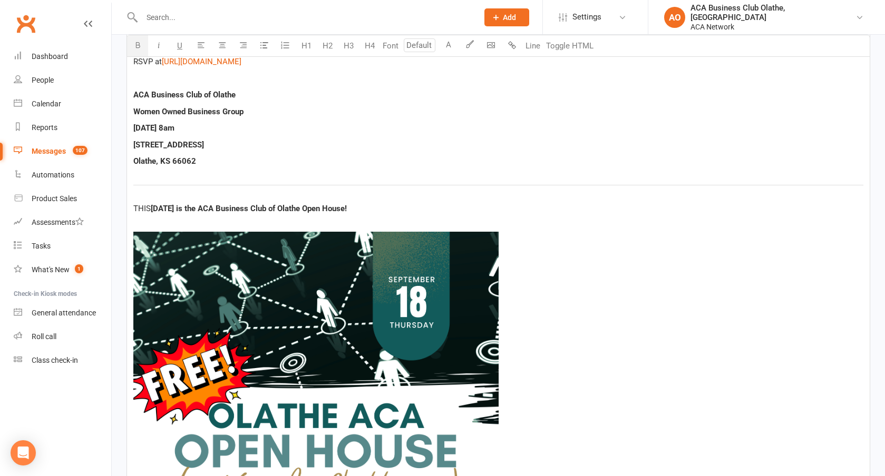
click at [140, 204] on span "THIS" at bounding box center [141, 208] width 17 height 9
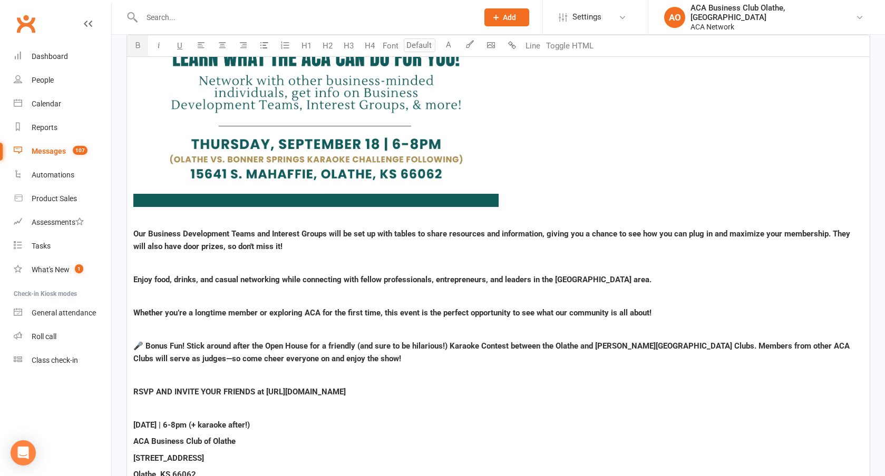
scroll to position [1835, 0]
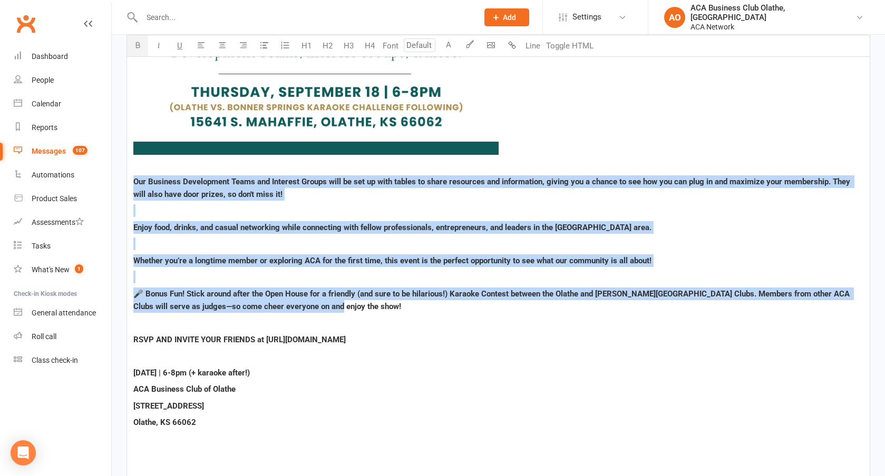
drag, startPoint x: 134, startPoint y: 179, endPoint x: 357, endPoint y: 312, distance: 259.7
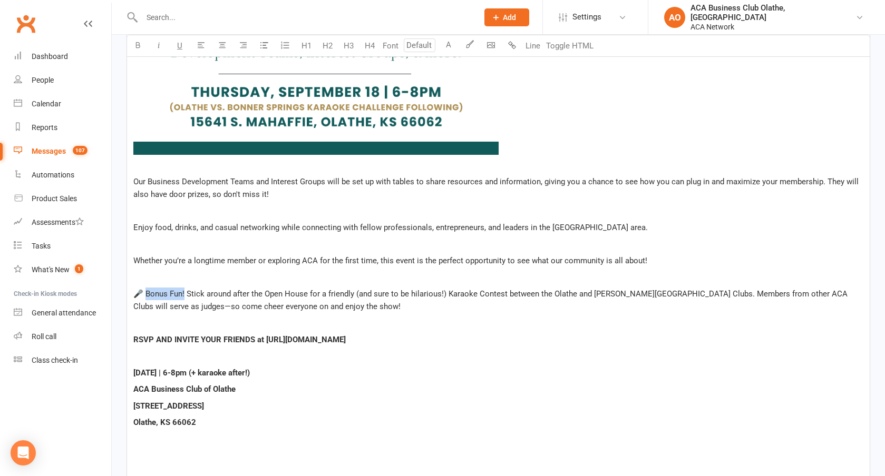
drag, startPoint x: 185, startPoint y: 292, endPoint x: 146, endPoint y: 290, distance: 39.0
click at [146, 290] on span "🎤 Bonus Fun! Stick around after the Open House for a friendly (and sure to be h…" at bounding box center [491, 300] width 716 height 22
click at [259, 227] on span "Enjoy food, drinks, and casual networking while connecting with fellow professi…" at bounding box center [390, 227] width 514 height 9
drag, startPoint x: 170, startPoint y: 194, endPoint x: 207, endPoint y: 190, distance: 37.1
click at [207, 190] on span "Our Business Development Teams and Interest Groups will be set up with tables t…" at bounding box center [496, 188] width 727 height 22
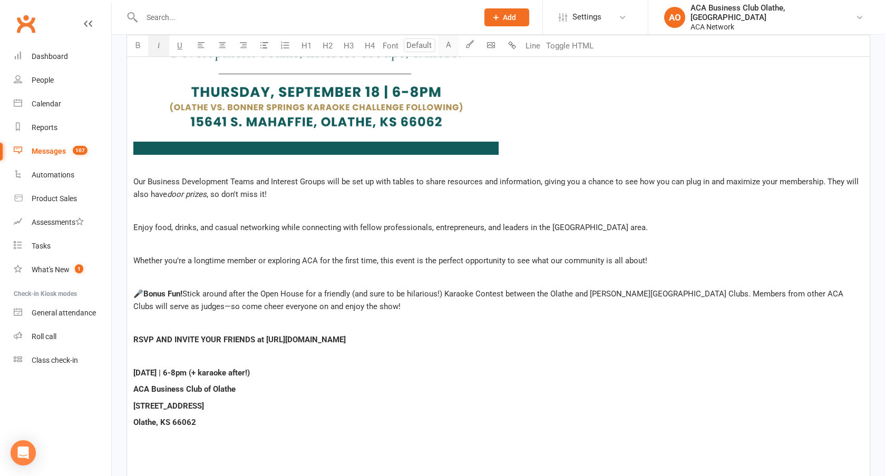
click at [443, 43] on button "A" at bounding box center [448, 45] width 21 height 21
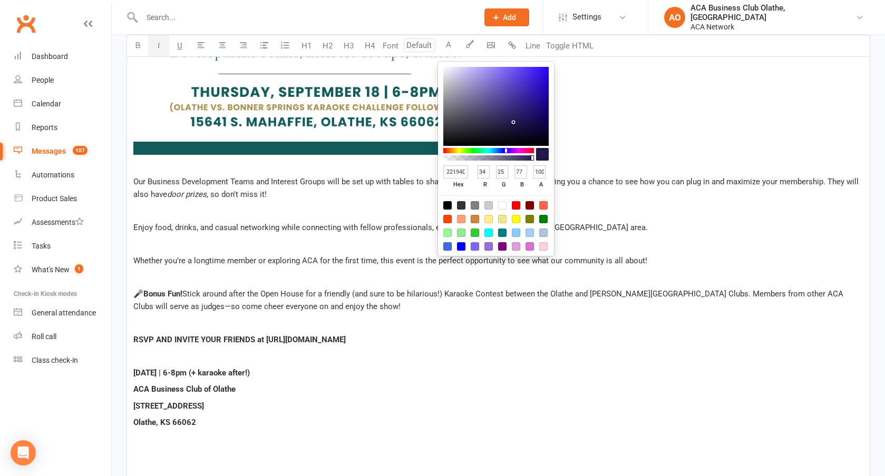
click at [512, 206] on div at bounding box center [516, 205] width 8 height 8
type input "FF0000"
type input "255"
type input "0"
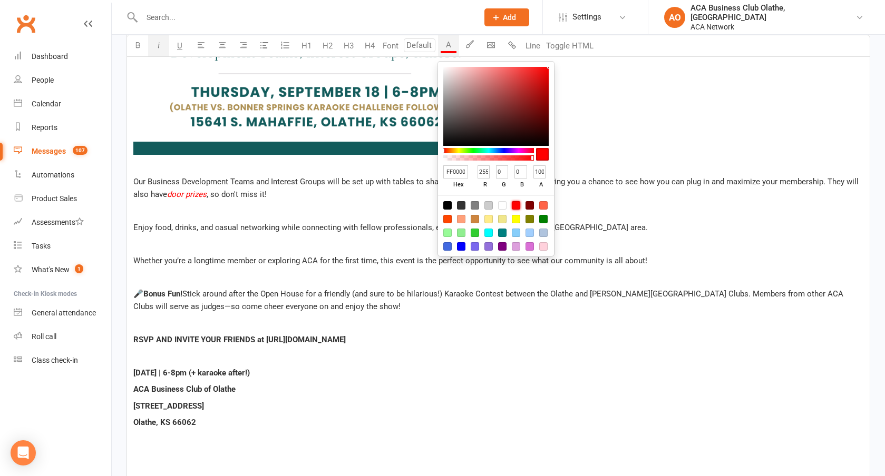
click at [360, 262] on span "Whether you’re a longtime member or exploring ACA for the first time, this even…" at bounding box center [390, 260] width 514 height 9
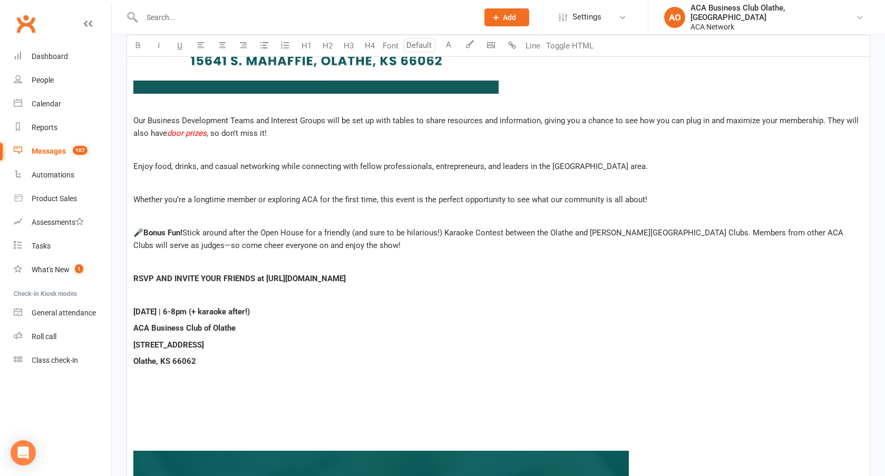
scroll to position [1898, 0]
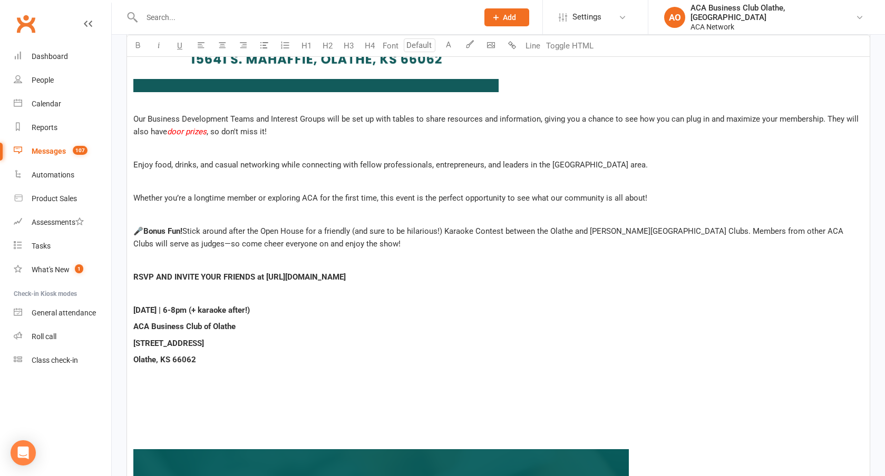
click at [180, 415] on p "﻿" at bounding box center [498, 410] width 730 height 13
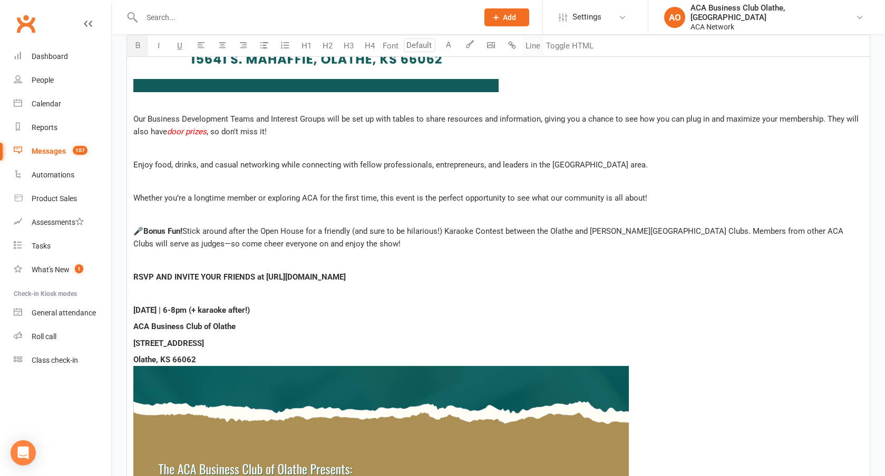
click at [529, 52] on button "Line" at bounding box center [532, 45] width 21 height 21
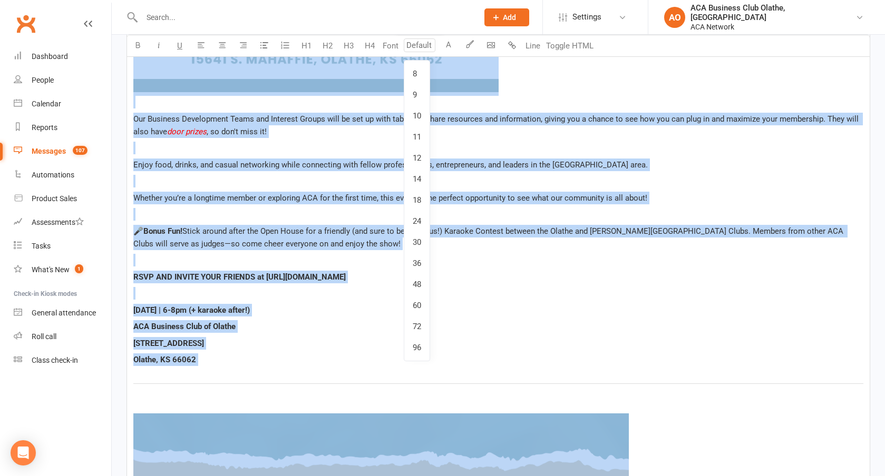
click at [418, 49] on input "number" at bounding box center [420, 45] width 32 height 14
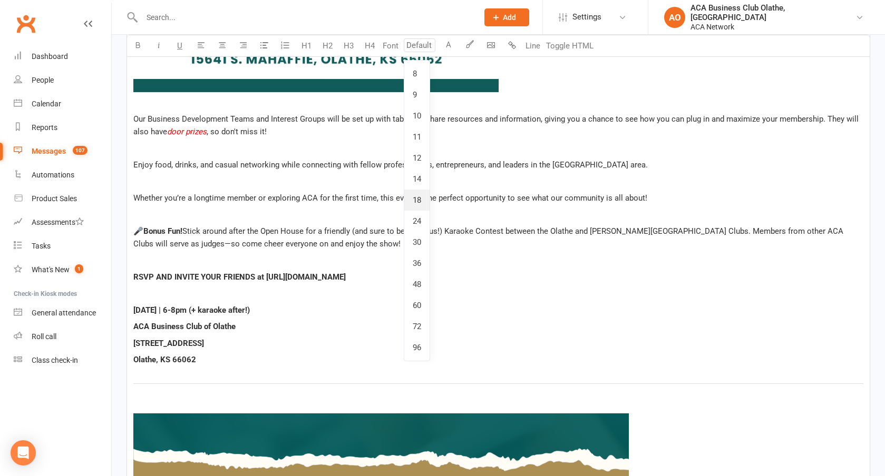
click at [414, 207] on link "18" at bounding box center [416, 200] width 25 height 21
type input "18"
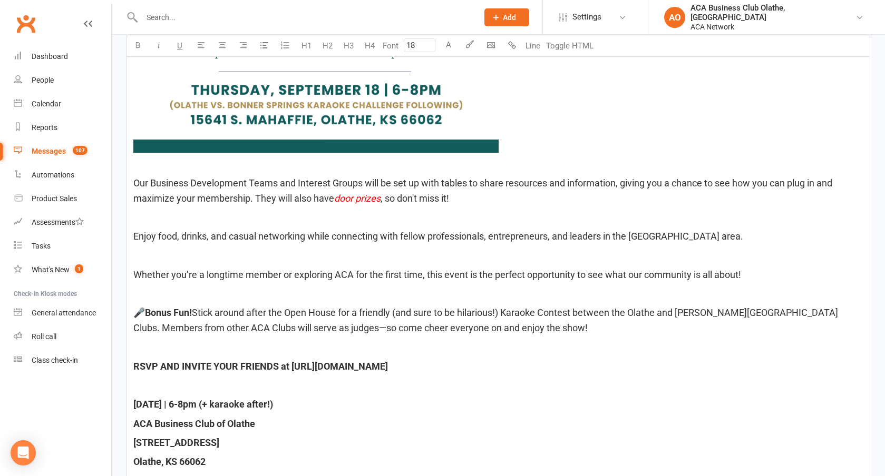
scroll to position [1973, 0]
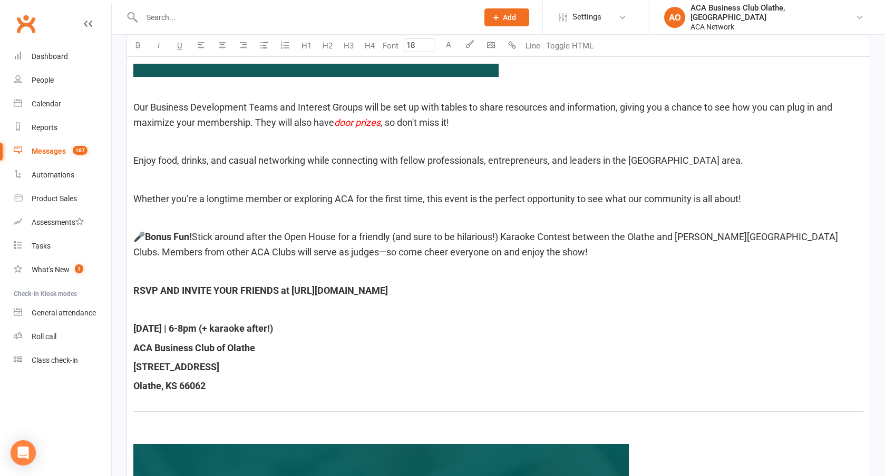
click at [414, 207] on p "Whether you’re a longtime member or exploring ACA for the first time, this even…" at bounding box center [498, 199] width 730 height 15
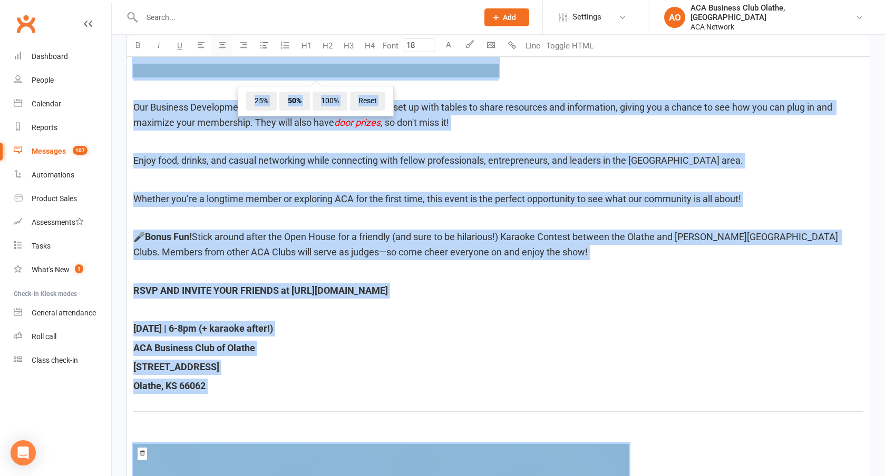
click at [230, 47] on button "button" at bounding box center [221, 45] width 21 height 21
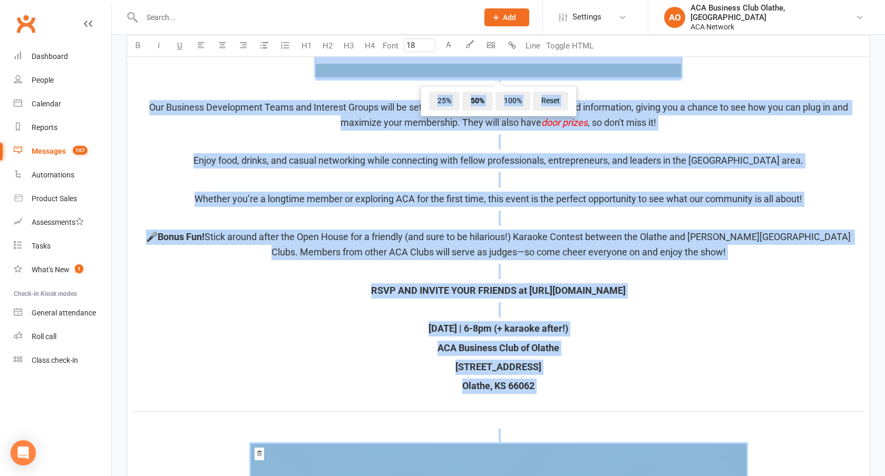
click at [397, 226] on p "﻿" at bounding box center [498, 218] width 730 height 15
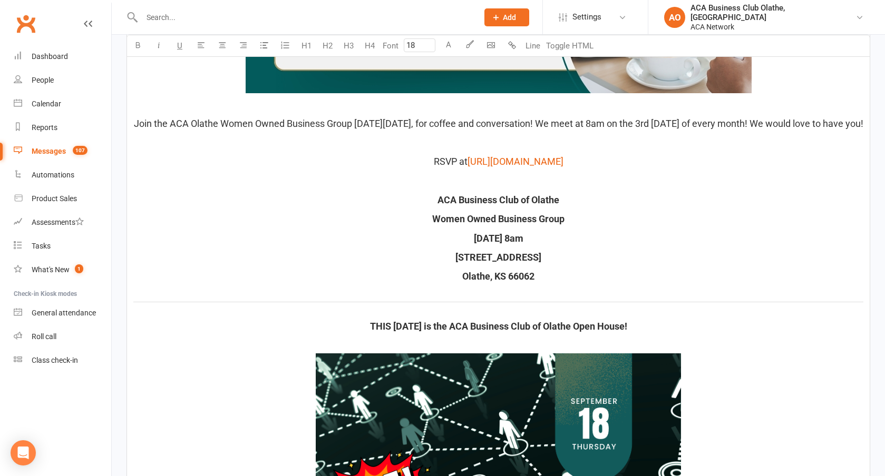
scroll to position [1228, 0]
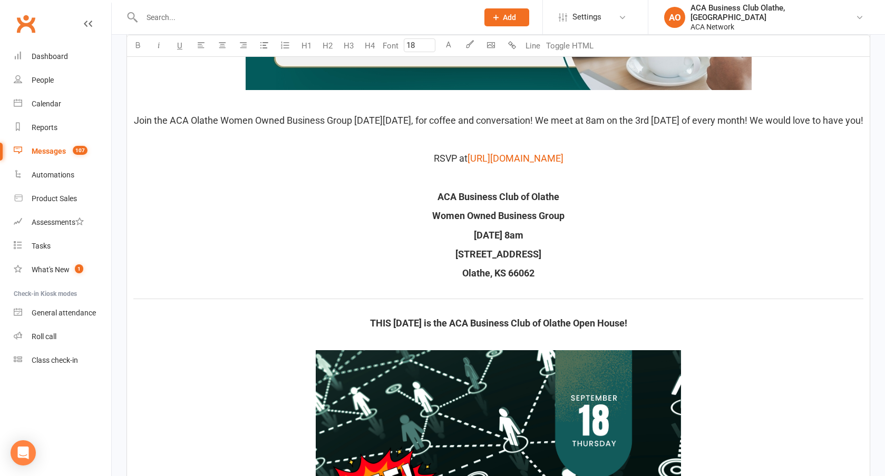
click at [434, 329] on span "[DATE] is the ACA Business Club of Olathe Open House!" at bounding box center [510, 323] width 234 height 11
click at [445, 41] on button "A" at bounding box center [448, 45] width 21 height 21
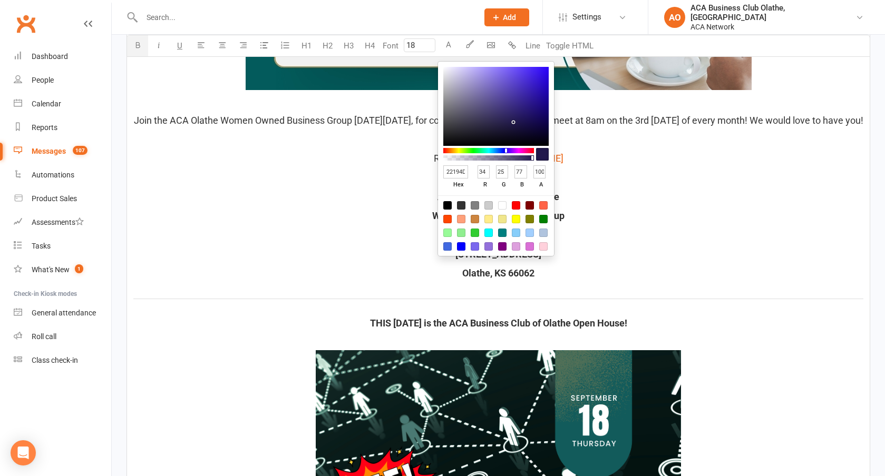
click at [517, 207] on div at bounding box center [516, 205] width 8 height 8
type input "FF0000"
type input "255"
type input "0"
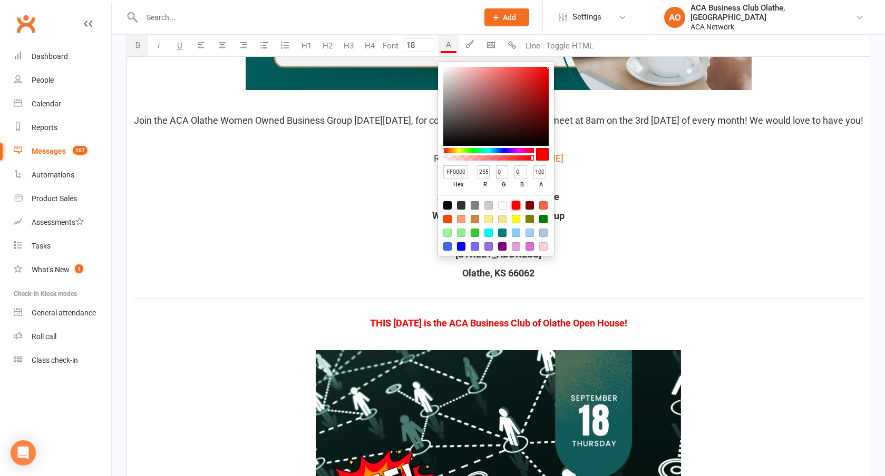
click at [422, 44] on input "18" at bounding box center [420, 45] width 32 height 14
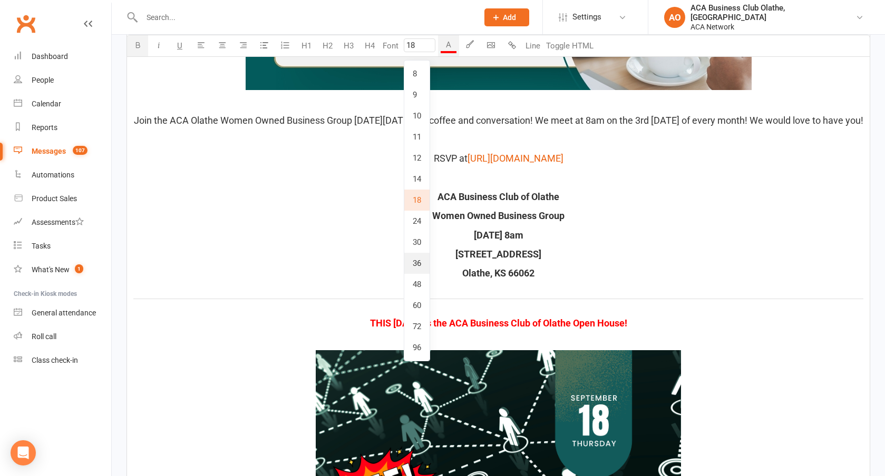
click at [410, 263] on link "36" at bounding box center [416, 263] width 25 height 21
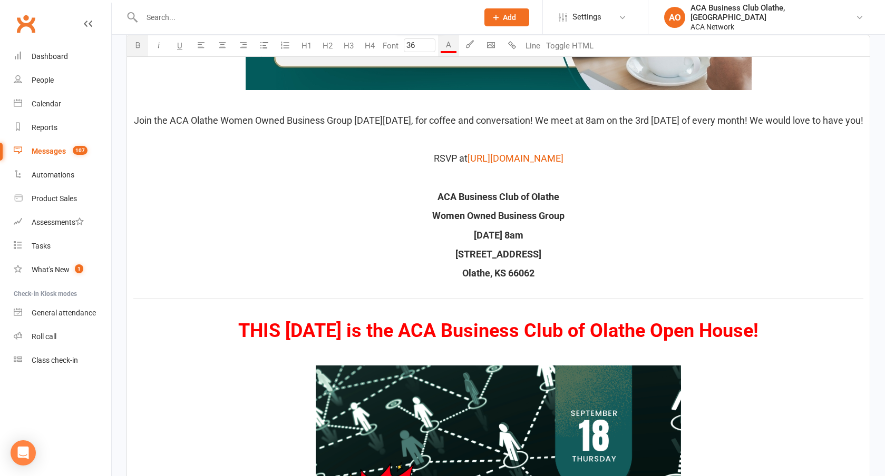
click at [427, 40] on input "36" at bounding box center [420, 45] width 32 height 14
click at [418, 232] on link "30" at bounding box center [416, 242] width 25 height 21
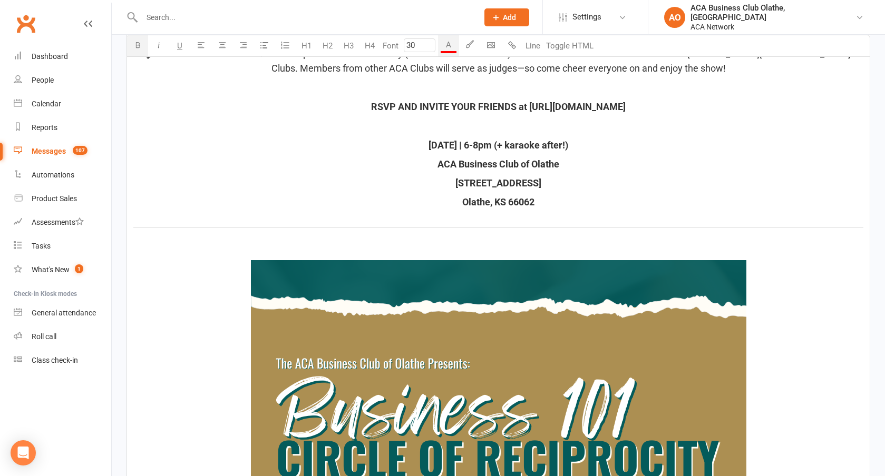
scroll to position [2163, 0]
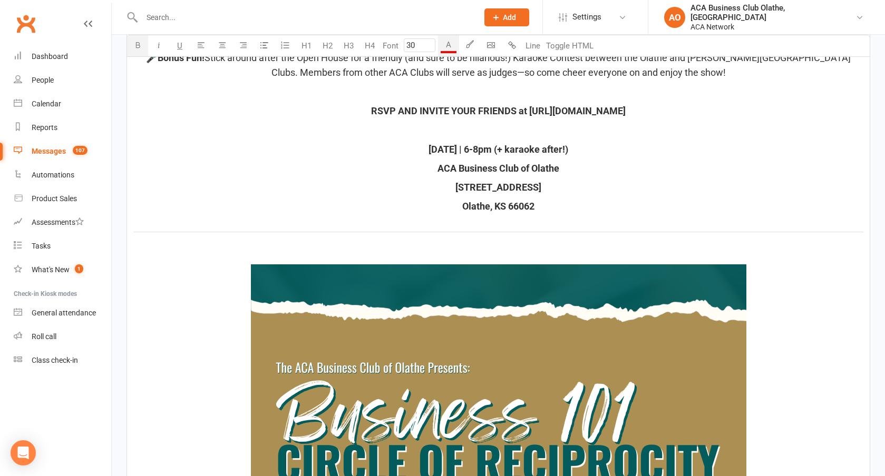
type input "18"
drag, startPoint x: 456, startPoint y: 127, endPoint x: 691, endPoint y: 123, distance: 235.5
click at [625, 116] on span "RSVP AND INVITE YOUR FRIENDS at [URL][DOMAIN_NAME]" at bounding box center [498, 110] width 254 height 11
copy span "[URL][DOMAIN_NAME]"
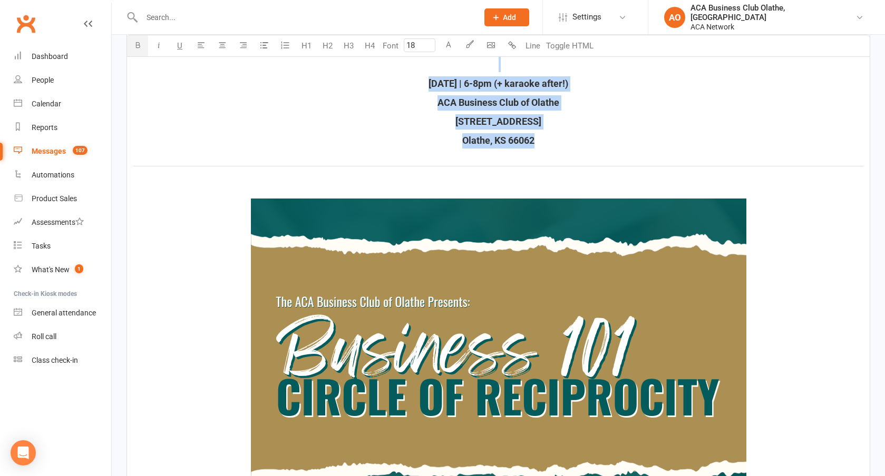
scroll to position [2228, 0]
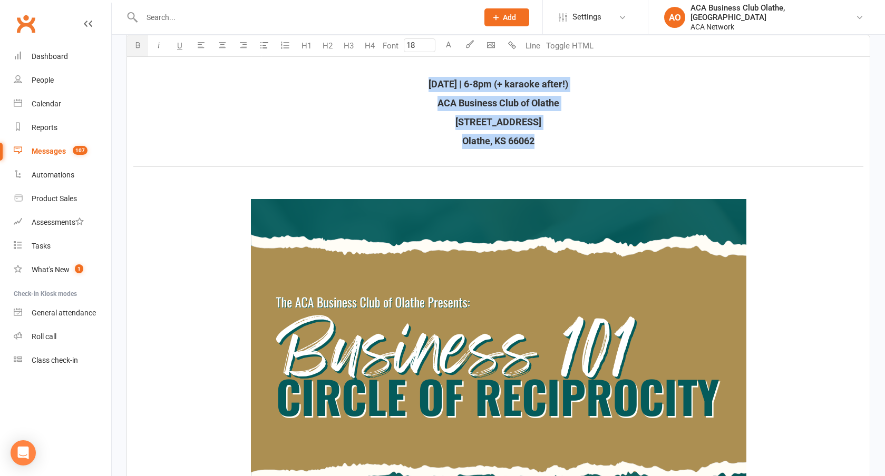
drag, startPoint x: 543, startPoint y: 122, endPoint x: 373, endPoint y: 99, distance: 171.7
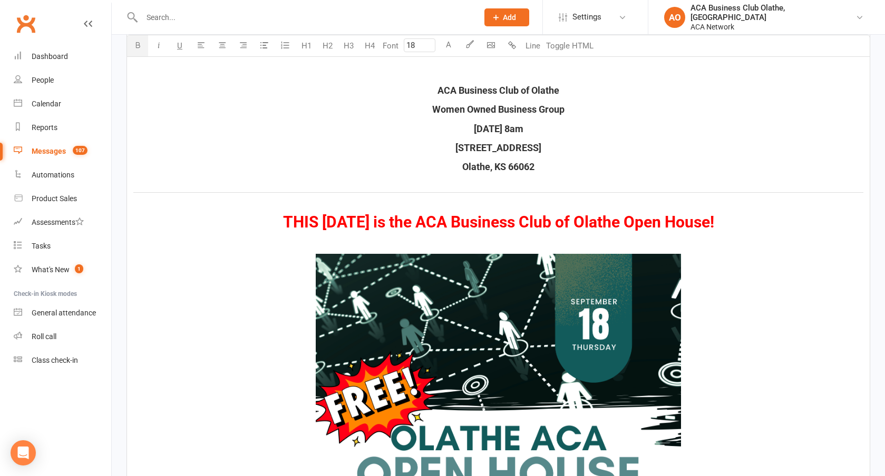
scroll to position [1322, 0]
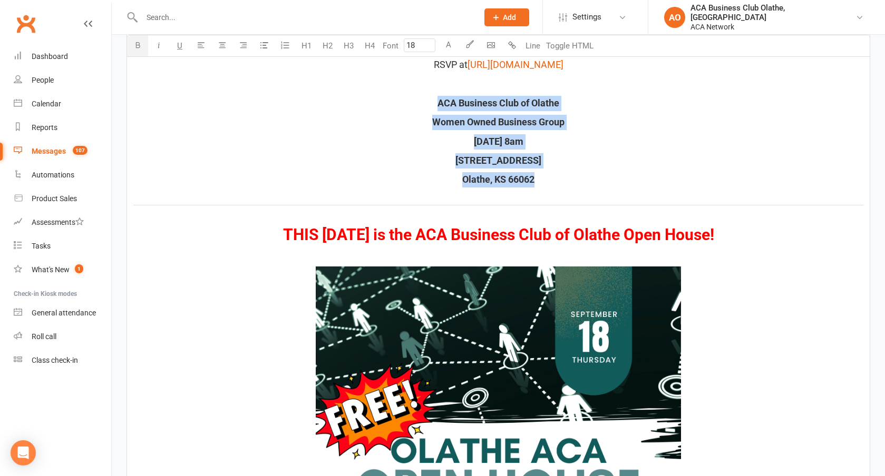
drag, startPoint x: 539, startPoint y: 198, endPoint x: 410, endPoint y: 113, distance: 154.0
click at [410, 113] on div "﻿ ﻿ ﻿ Make plans to join us [DATE] morning for coffee and connections! This is …" at bounding box center [498, 401] width 742 height 2727
copy div "ACA Business Club of Olathe Women Owned Business Group [DATE] 8am [STREET_ADDRE…"
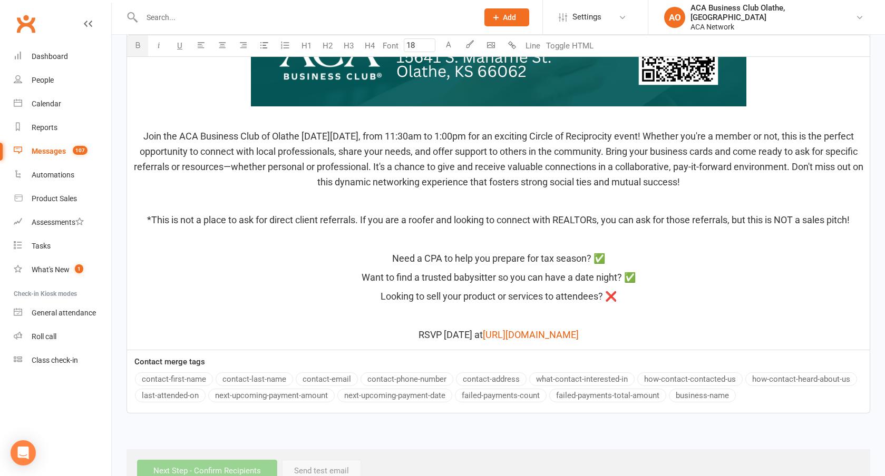
scroll to position [2783, 0]
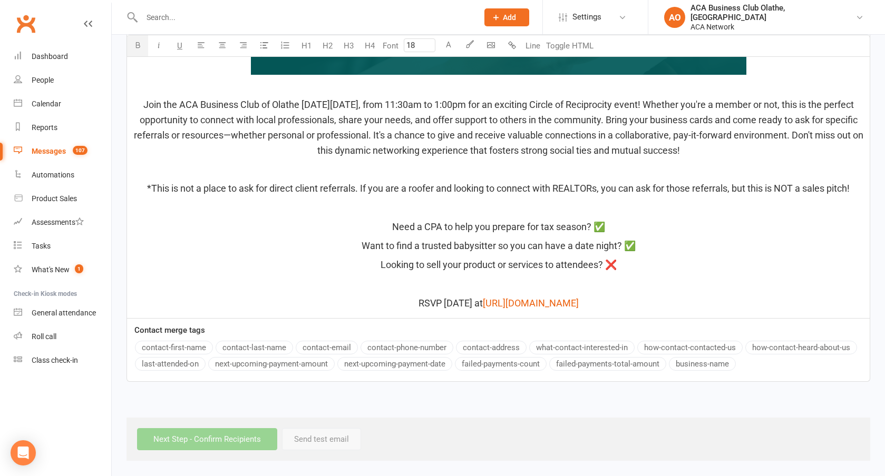
click at [796, 309] on p "RSVP [DATE] at $ [URL][DOMAIN_NAME] $ ﻿" at bounding box center [498, 303] width 730 height 15
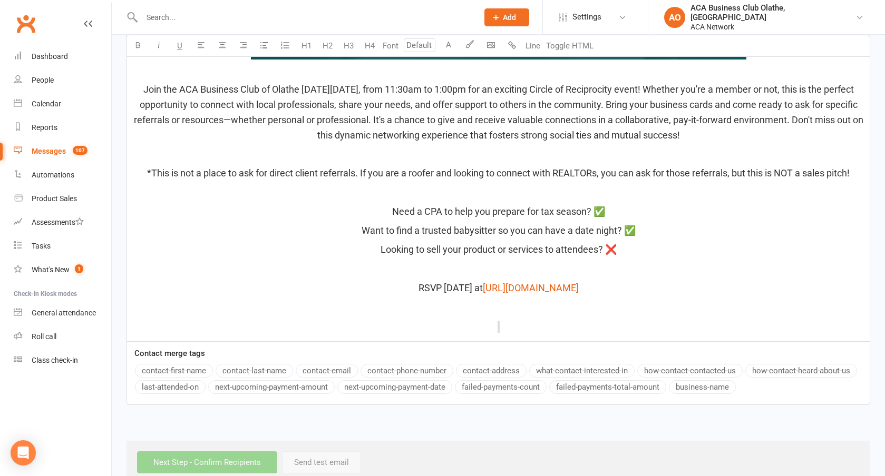
type input "18"
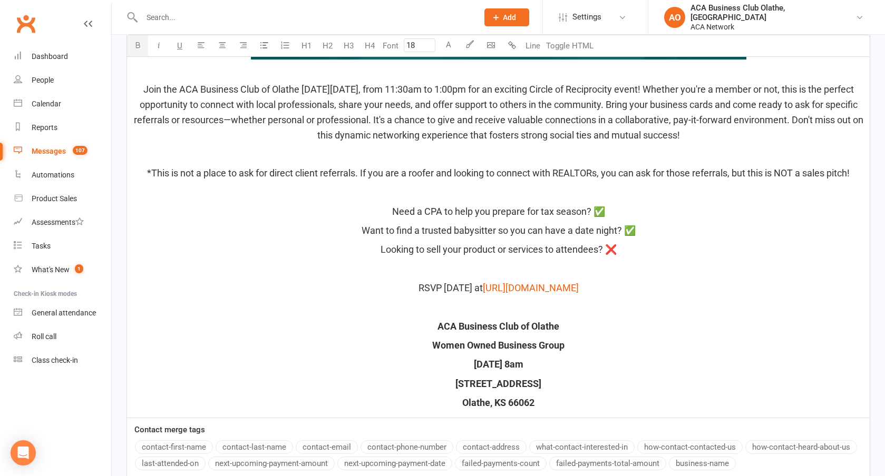
click at [497, 351] on span "Women Owned Business Group" at bounding box center [498, 345] width 132 height 11
click at [523, 370] on span "[DATE] 8am" at bounding box center [499, 364] width 50 height 11
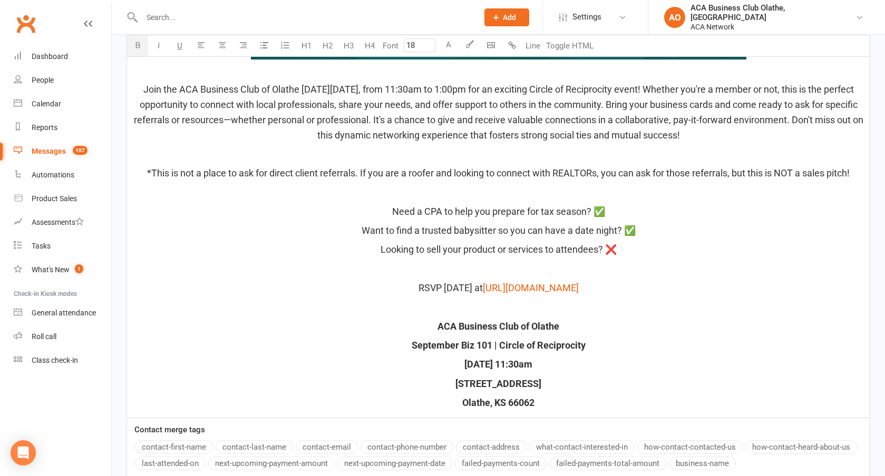
click at [559, 392] on p "[STREET_ADDRESS]" at bounding box center [498, 384] width 730 height 15
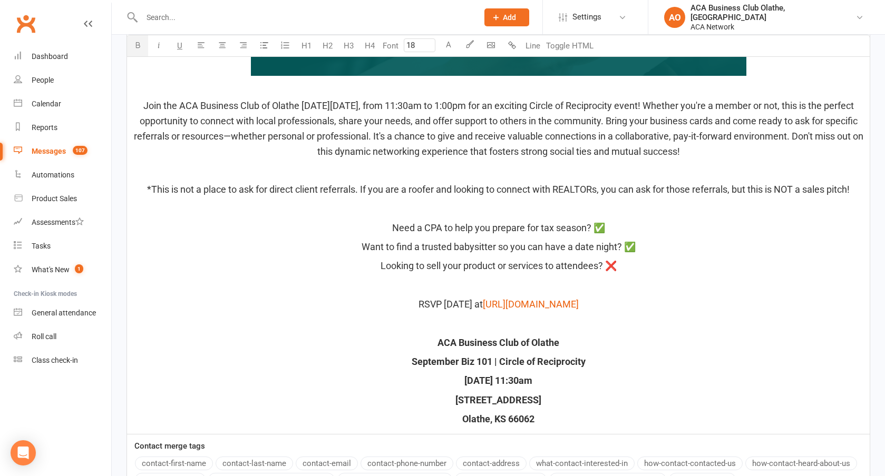
scroll to position [2765, 0]
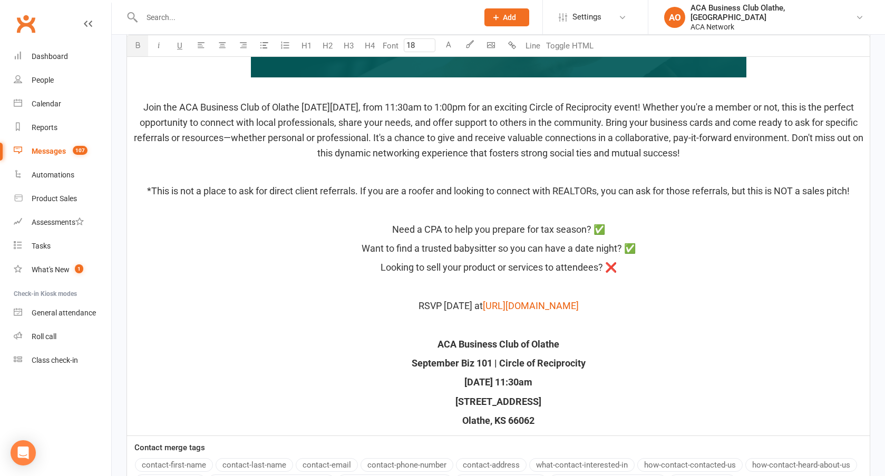
click at [418, 311] on span "RSVP [DATE] at" at bounding box center [450, 305] width 64 height 11
click at [618, 429] on p "Olathe, KS 66062" at bounding box center [498, 421] width 730 height 15
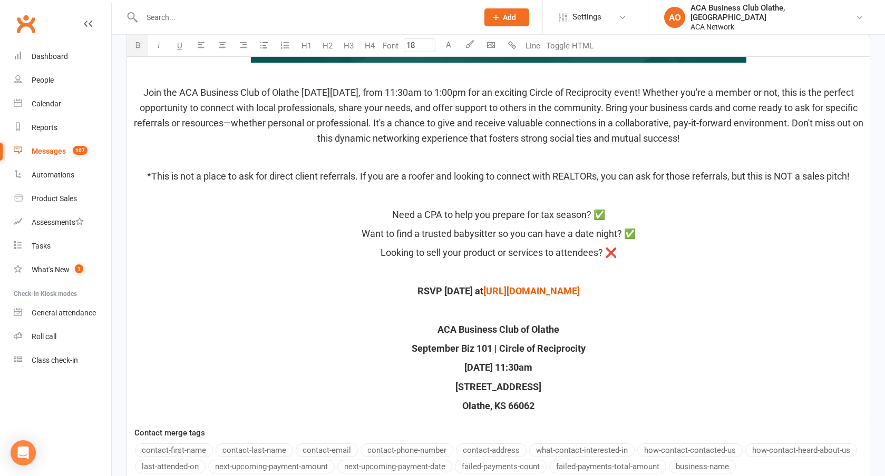
scroll to position [2898, 0]
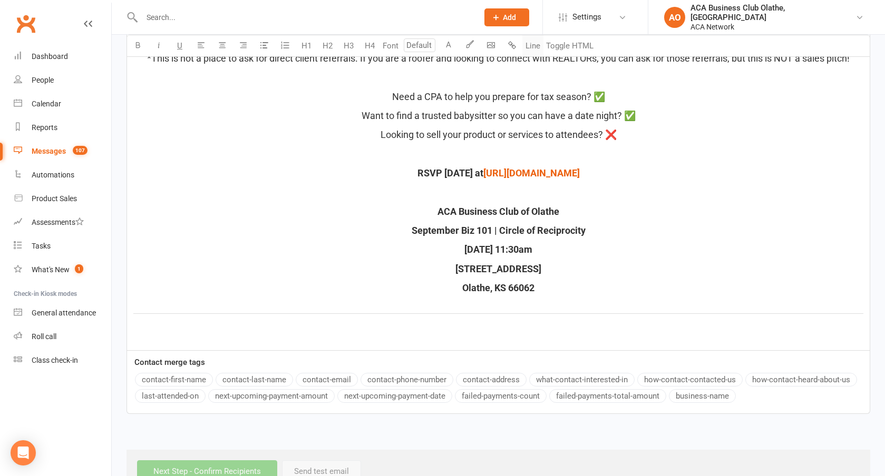
click at [533, 53] on button "Line" at bounding box center [532, 45] width 21 height 21
click at [227, 45] on button "button" at bounding box center [221, 45] width 21 height 21
click at [493, 46] on icon "button" at bounding box center [491, 45] width 8 height 8
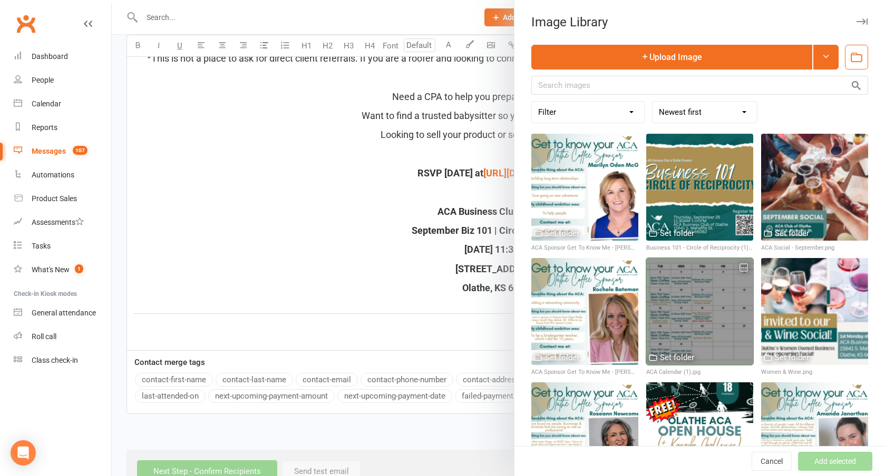
click at [701, 290] on div at bounding box center [699, 311] width 107 height 107
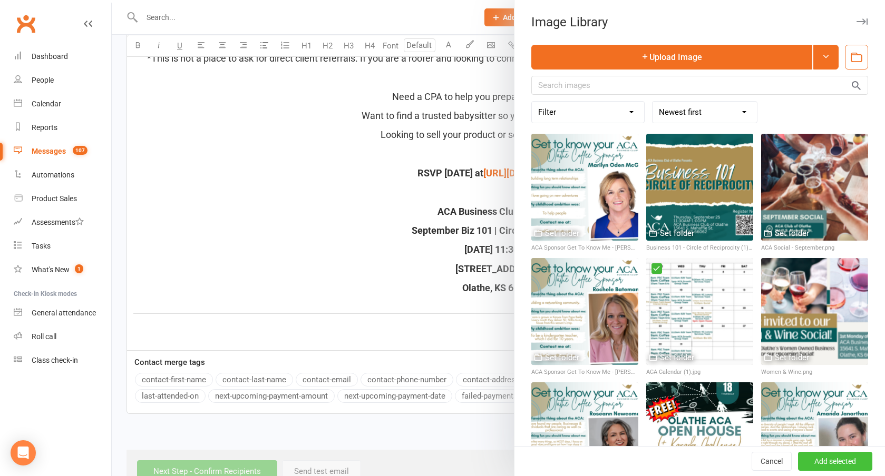
click at [827, 464] on button "Add selected" at bounding box center [835, 461] width 74 height 19
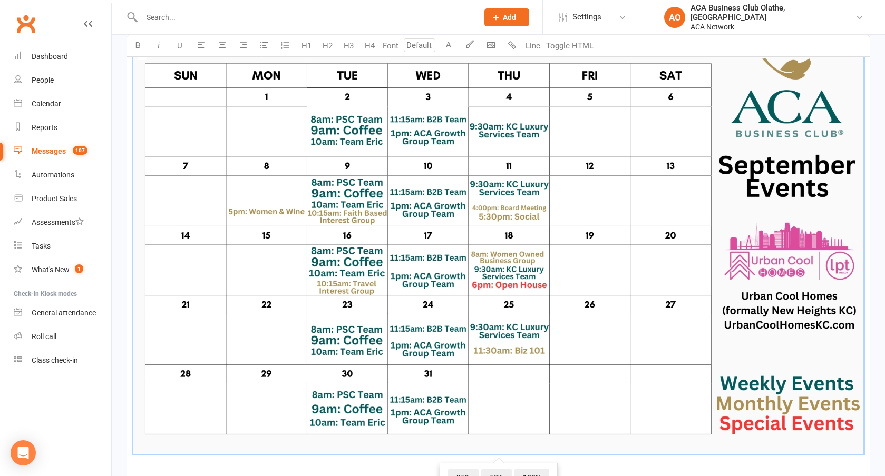
scroll to position [3372, 0]
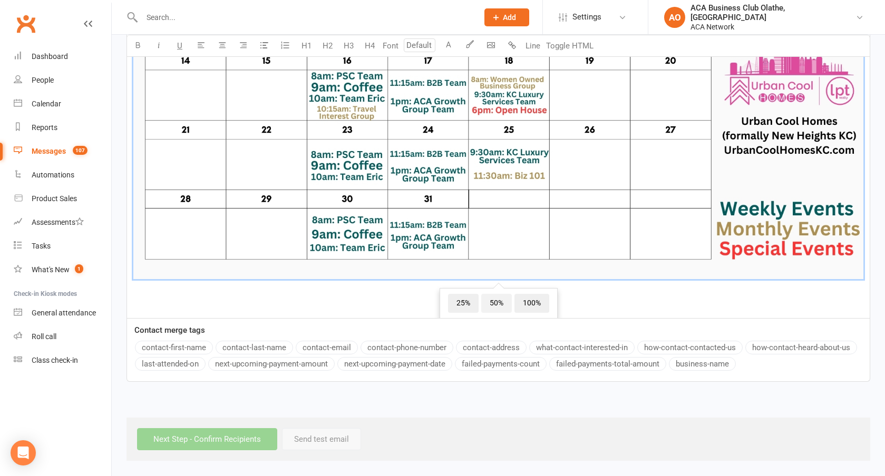
click at [498, 308] on span "50%" at bounding box center [496, 303] width 31 height 19
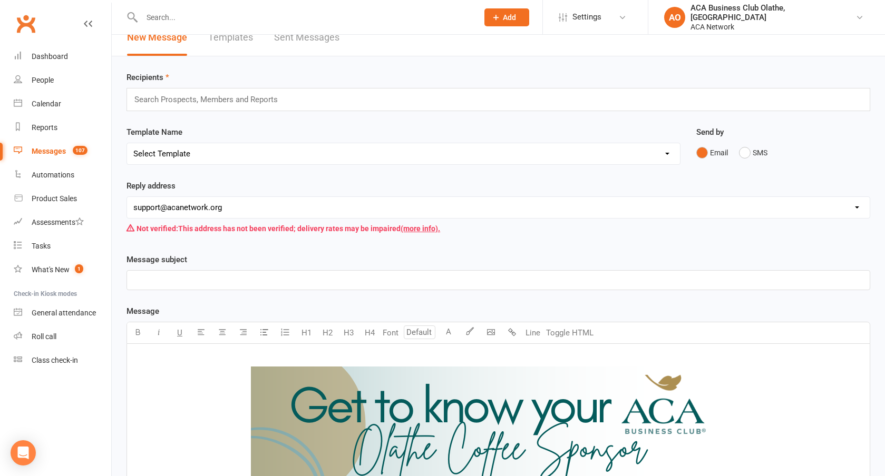
scroll to position [0, 0]
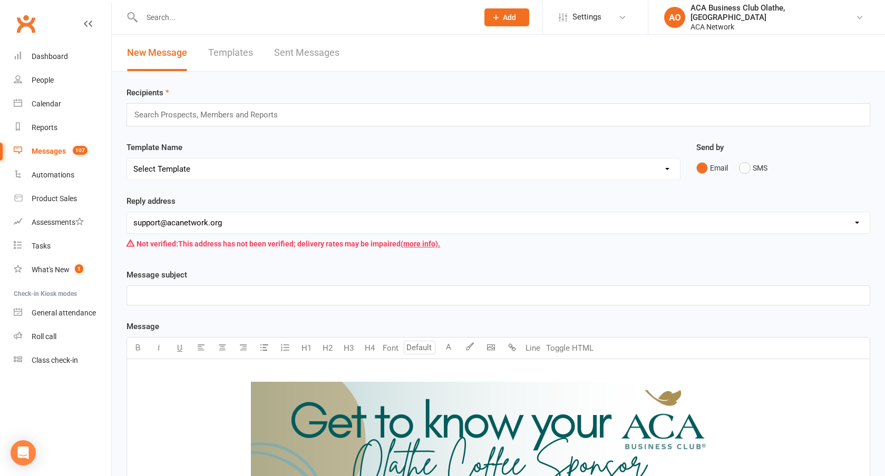
click at [170, 221] on select "[EMAIL_ADDRESS][DOMAIN_NAME] [EMAIL_ADDRESS][DOMAIN_NAME] [PERSON_NAME][DOMAIN_…" at bounding box center [498, 222] width 742 height 21
select select "15"
click at [176, 293] on p "﻿" at bounding box center [498, 295] width 730 height 13
click at [215, 123] on div "Search Prospects, Members and Reports" at bounding box center [497, 114] width 743 height 23
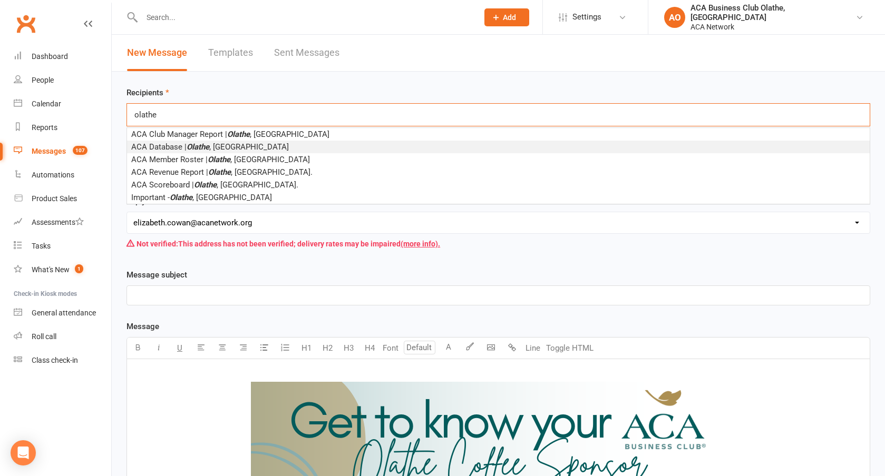
type input "olathe"
click at [225, 143] on li "ACA Database | Olathe , [GEOGRAPHIC_DATA]" at bounding box center [498, 147] width 742 height 13
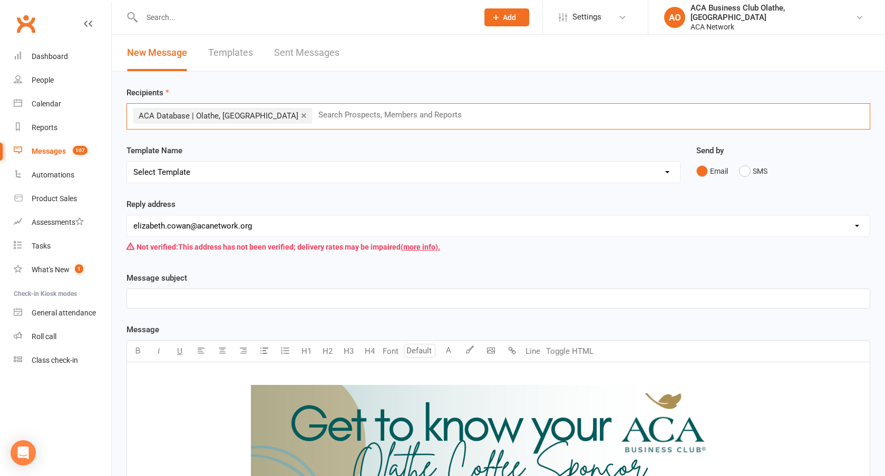
click at [205, 298] on p "﻿" at bounding box center [498, 298] width 730 height 13
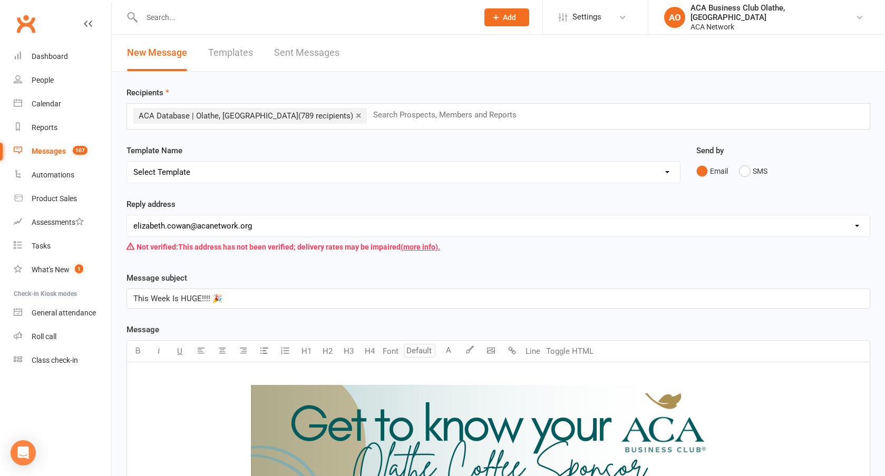
click at [204, 299] on span "This Week Is HUGE!!!! 🎉" at bounding box center [177, 298] width 89 height 9
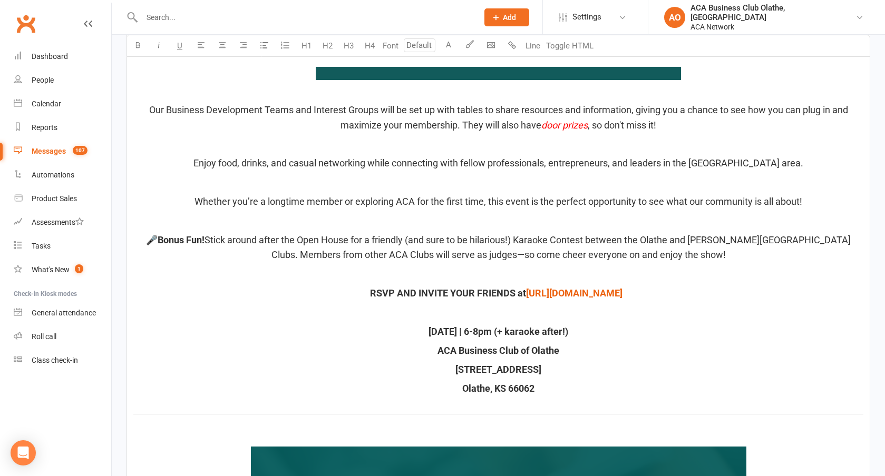
scroll to position [1986, 0]
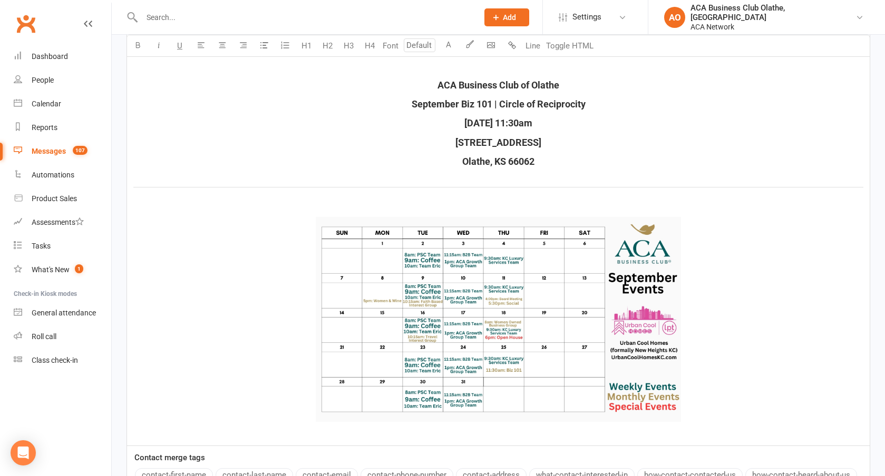
type input "18"
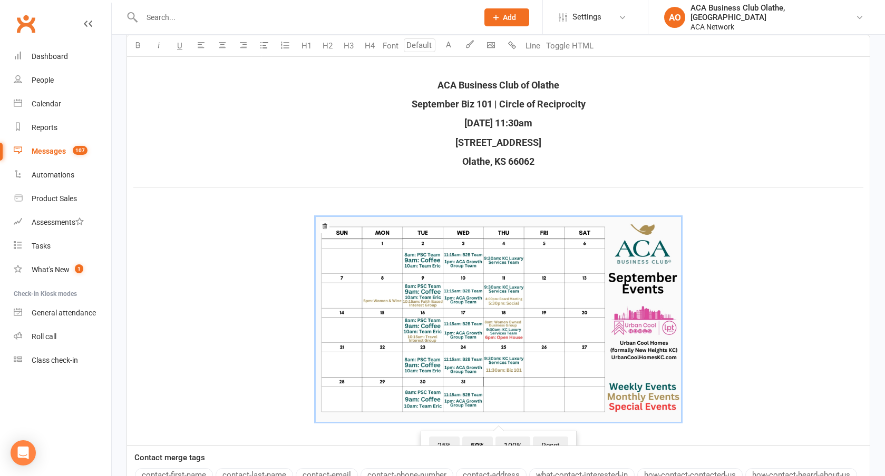
drag, startPoint x: 142, startPoint y: 253, endPoint x: 666, endPoint y: 243, distance: 524.3
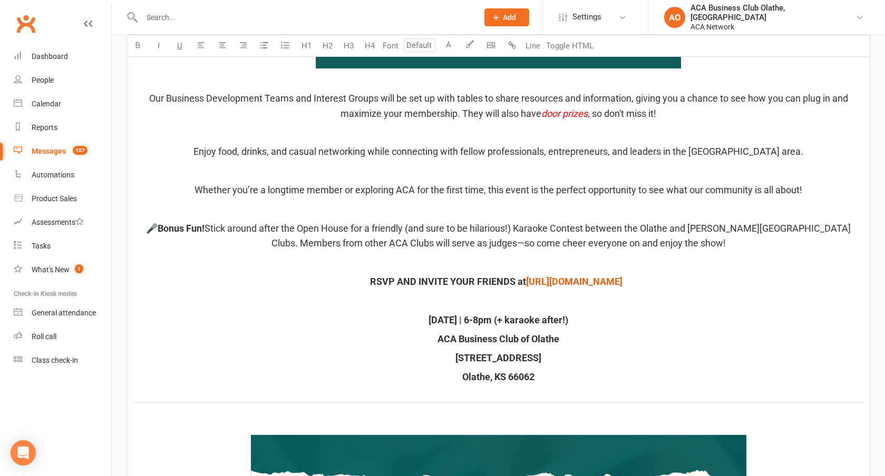
scroll to position [1990, 0]
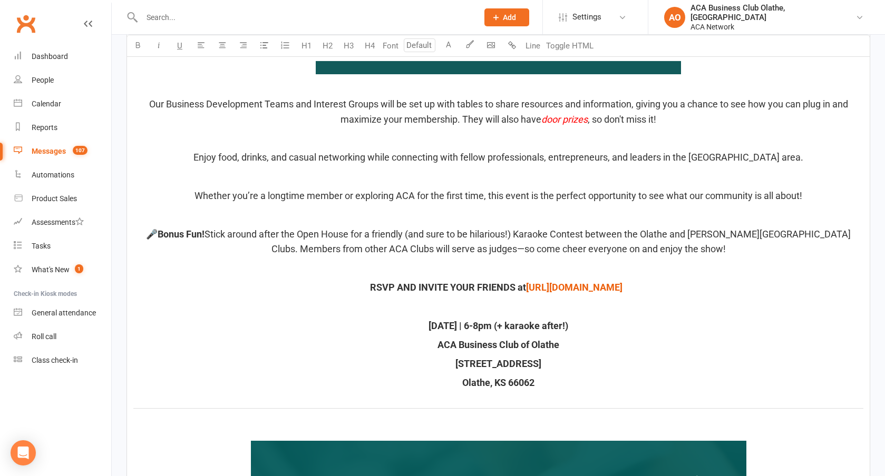
type input "18"
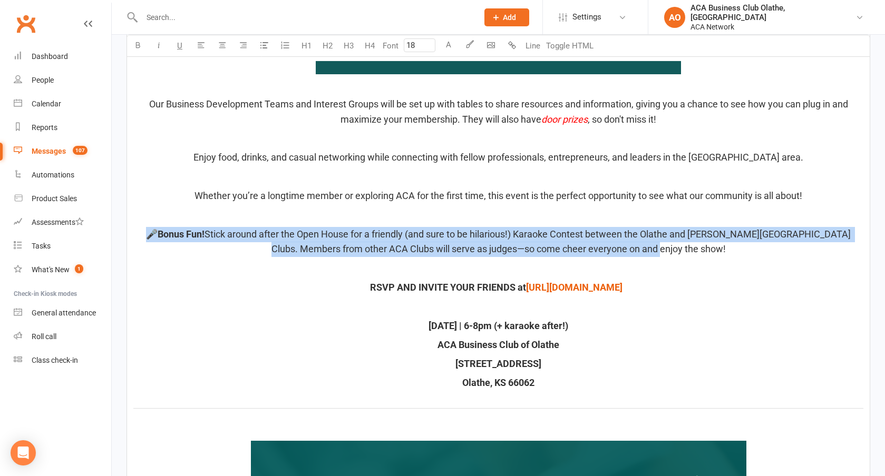
drag, startPoint x: 696, startPoint y: 263, endPoint x: 132, endPoint y: 247, distance: 564.4
click at [449, 44] on button "A" at bounding box center [448, 45] width 21 height 21
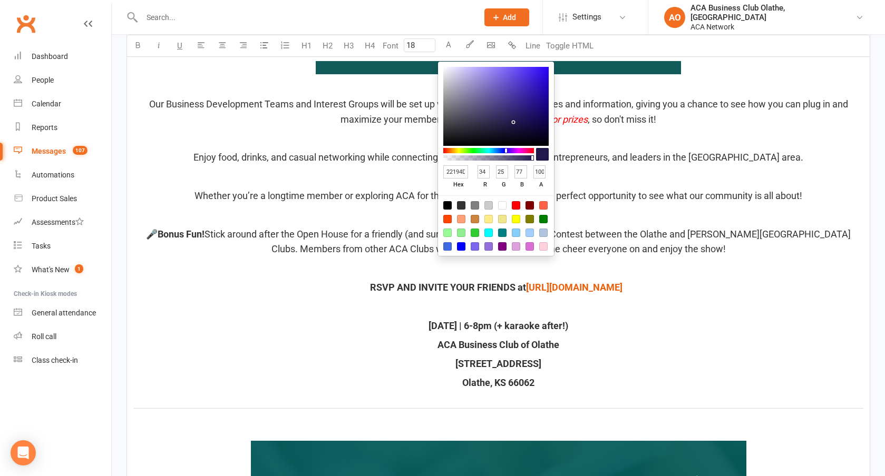
click at [517, 205] on div at bounding box center [516, 205] width 8 height 8
type input "FF0000"
type input "255"
type input "0"
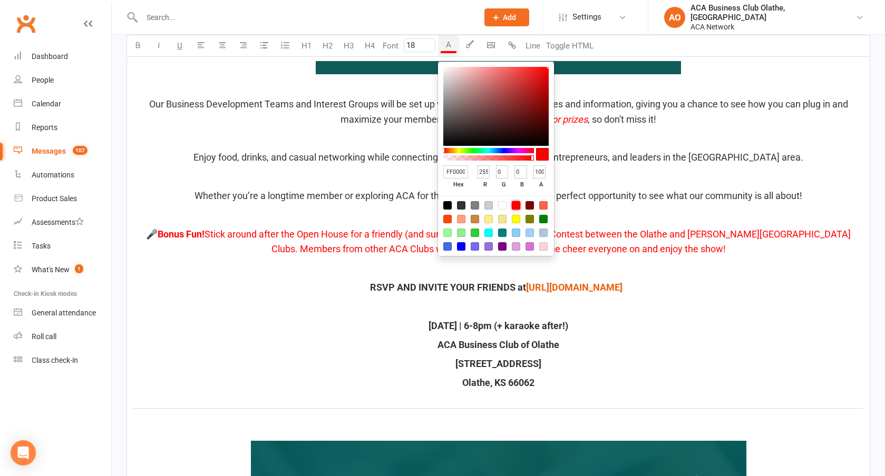
click at [759, 372] on p "[STREET_ADDRESS]" at bounding box center [498, 364] width 730 height 15
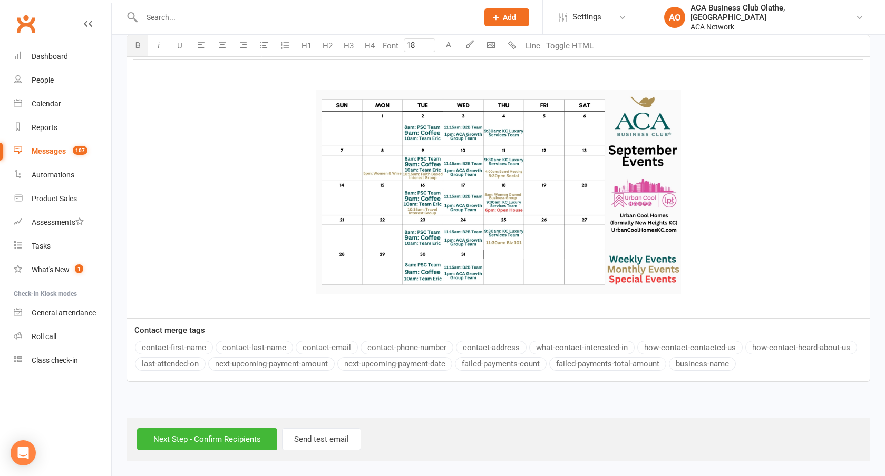
scroll to position [3170, 0]
click at [241, 438] on input "Next Step - Confirm Recipients" at bounding box center [207, 439] width 140 height 22
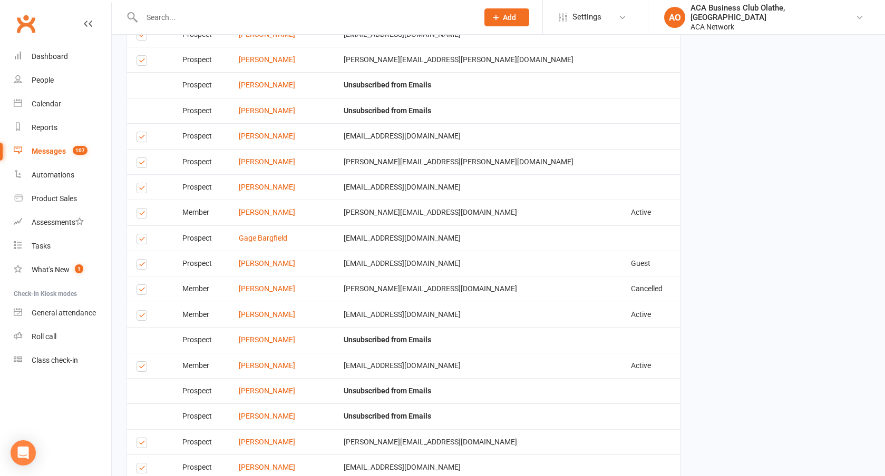
scroll to position [4182, 0]
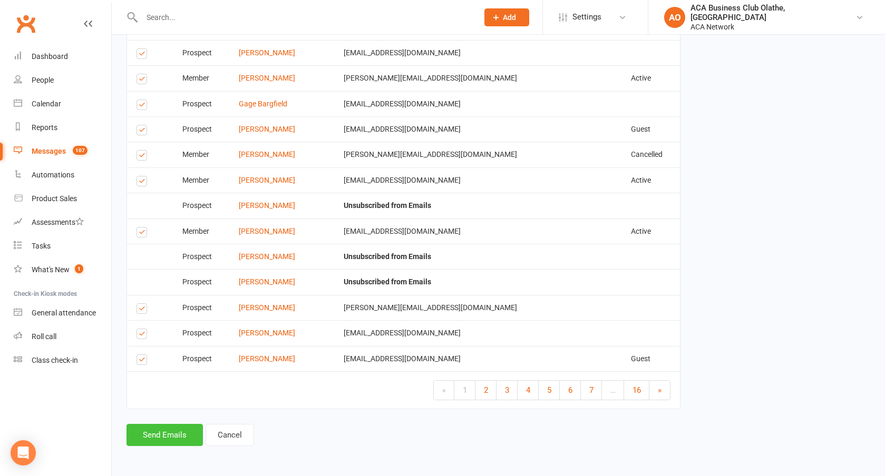
click at [160, 444] on button "Send Emails" at bounding box center [164, 435] width 76 height 22
